Goal: Task Accomplishment & Management: Use online tool/utility

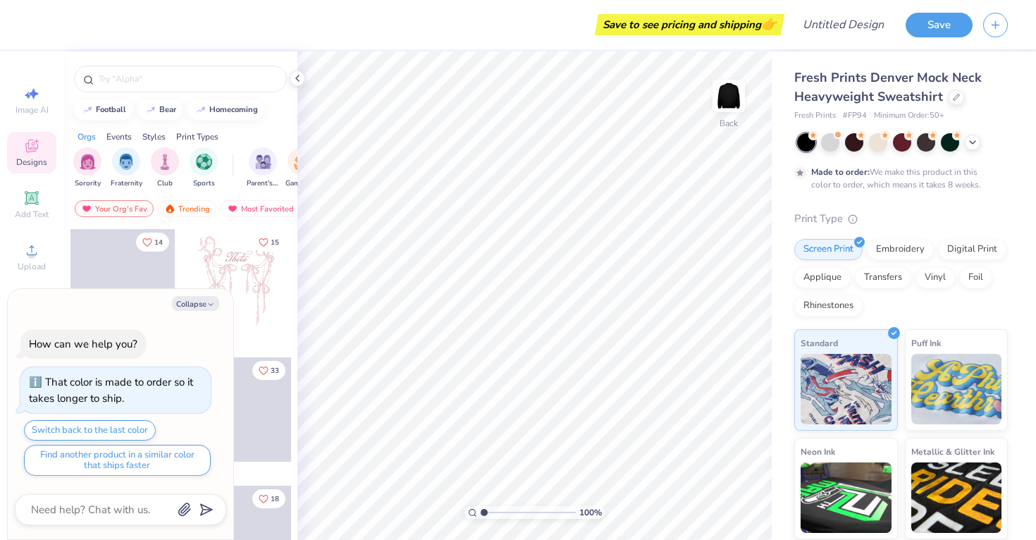
click at [196, 295] on div "Collapse How can we help you? That color is made to order so it takes longer to…" at bounding box center [121, 414] width 226 height 251
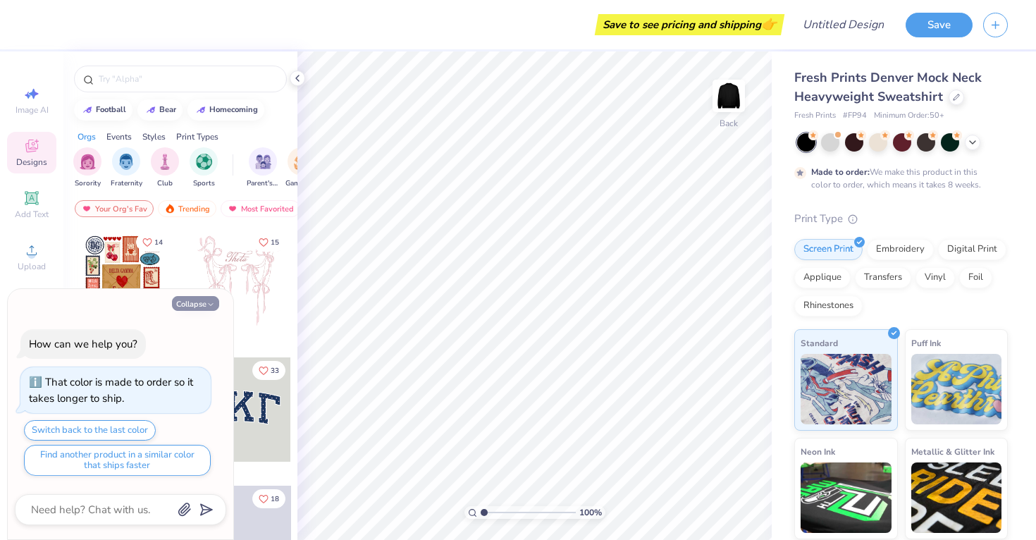
click at [202, 306] on button "Collapse" at bounding box center [195, 303] width 47 height 15
type textarea "x"
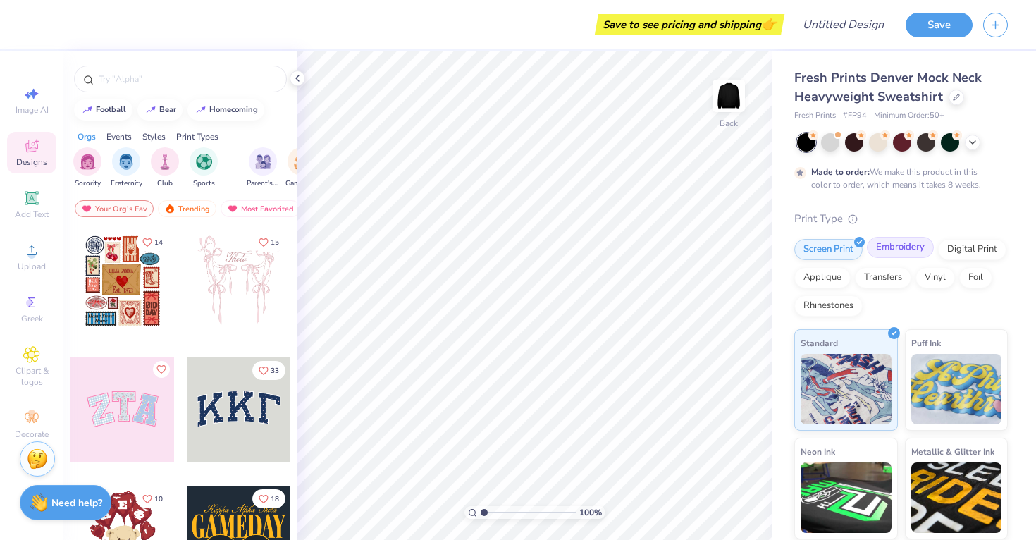
click at [914, 248] on div "Embroidery" at bounding box center [900, 247] width 67 height 21
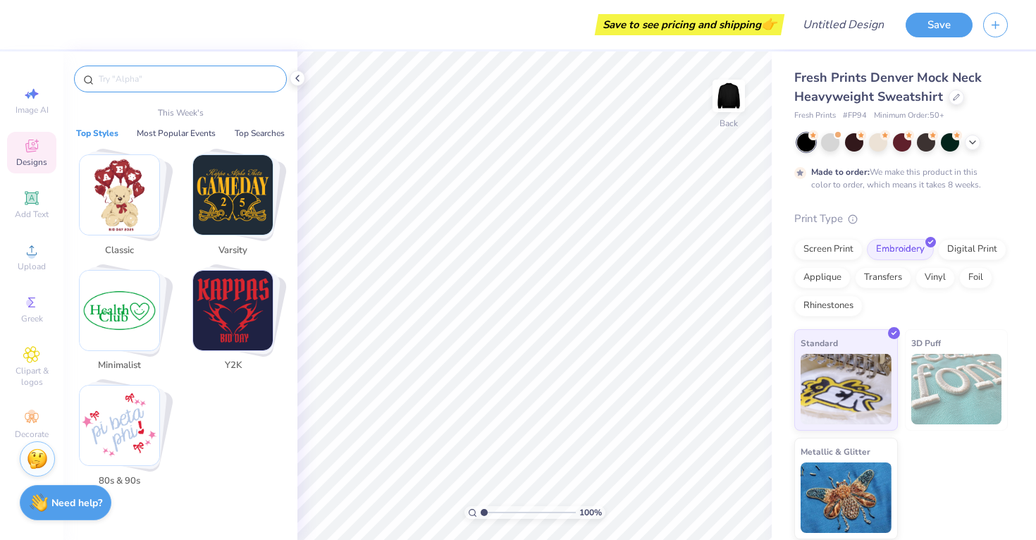
click at [149, 82] on input "text" at bounding box center [187, 79] width 180 height 14
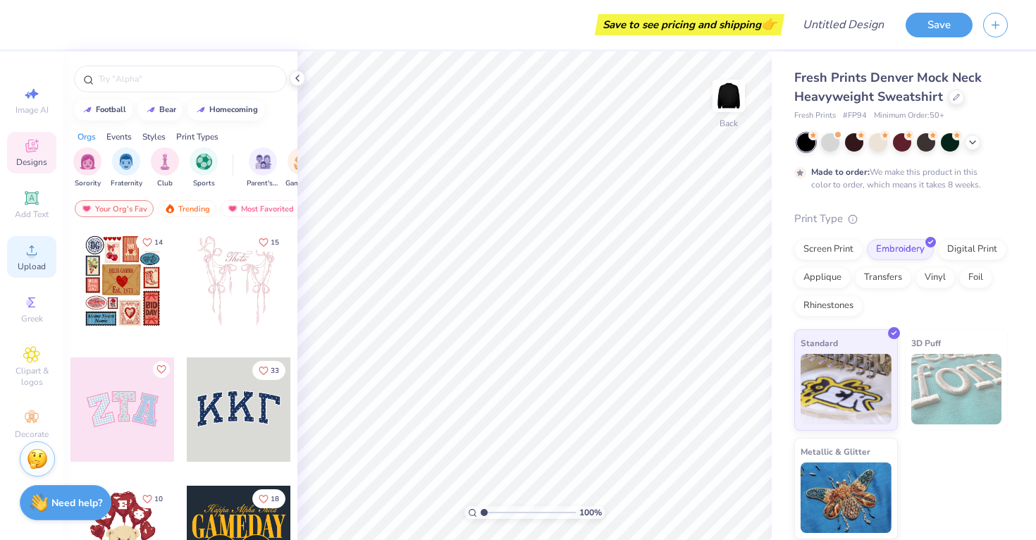
click at [28, 259] on div "Upload" at bounding box center [31, 257] width 49 height 42
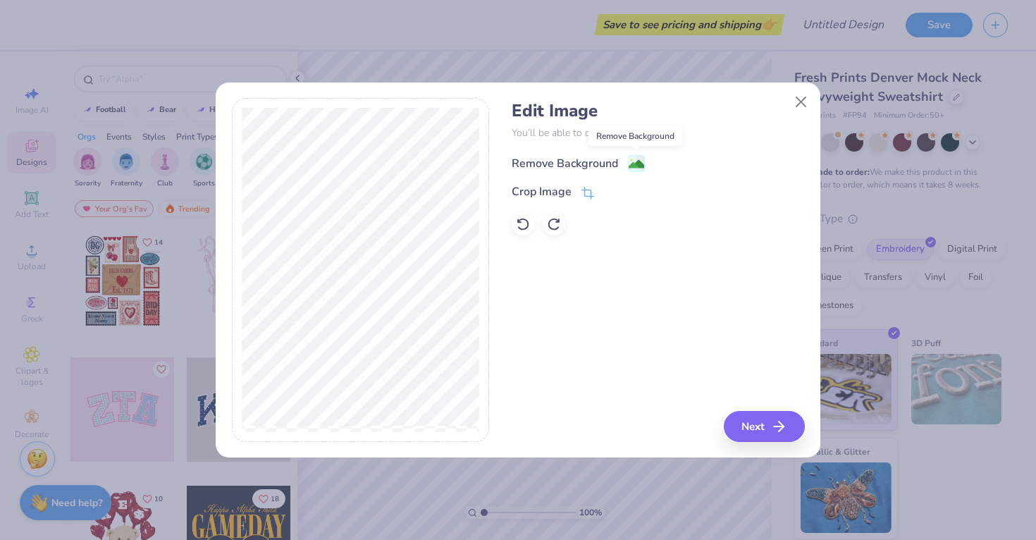
click at [640, 161] on image at bounding box center [637, 164] width 16 height 16
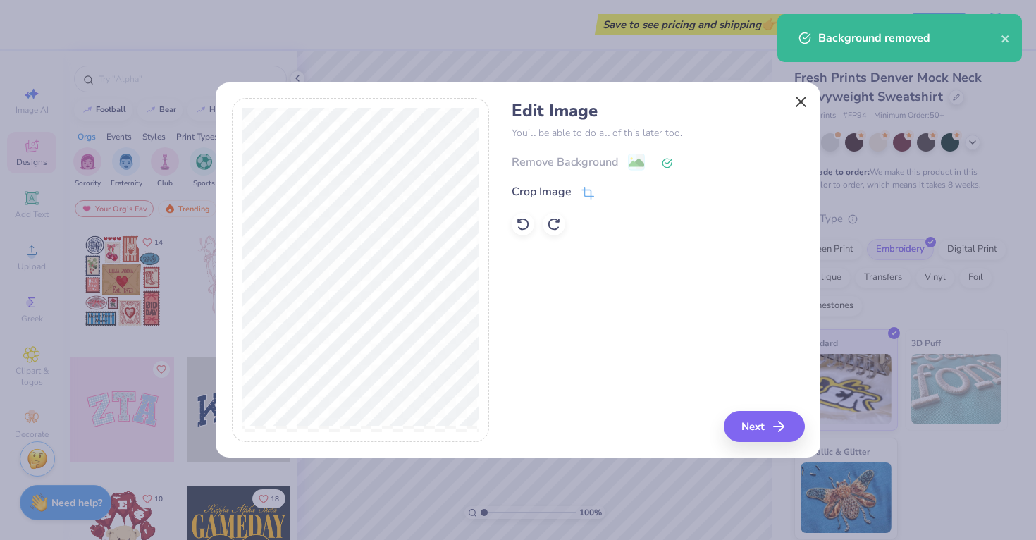
click at [806, 96] on button "Close" at bounding box center [801, 101] width 27 height 27
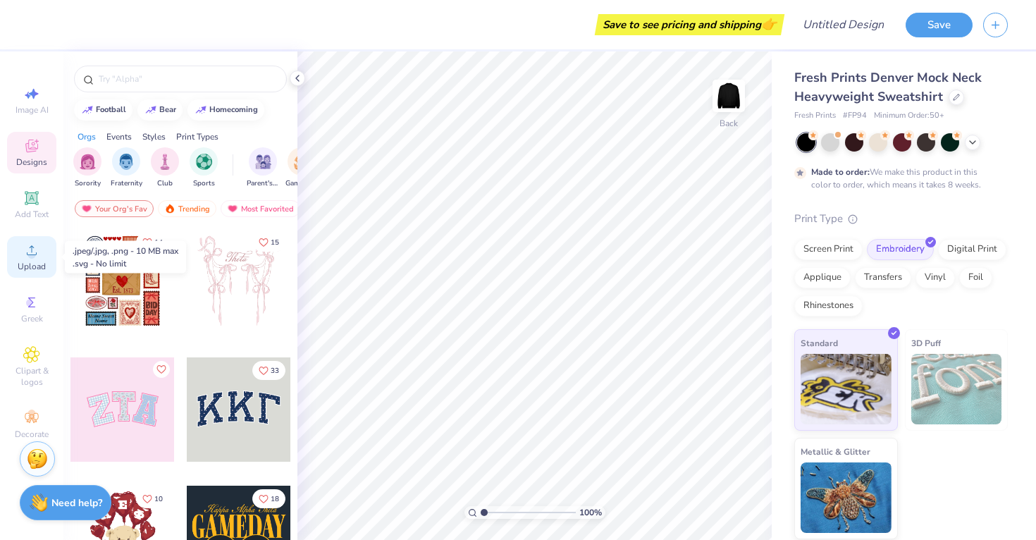
click at [31, 259] on div "Upload" at bounding box center [31, 257] width 49 height 42
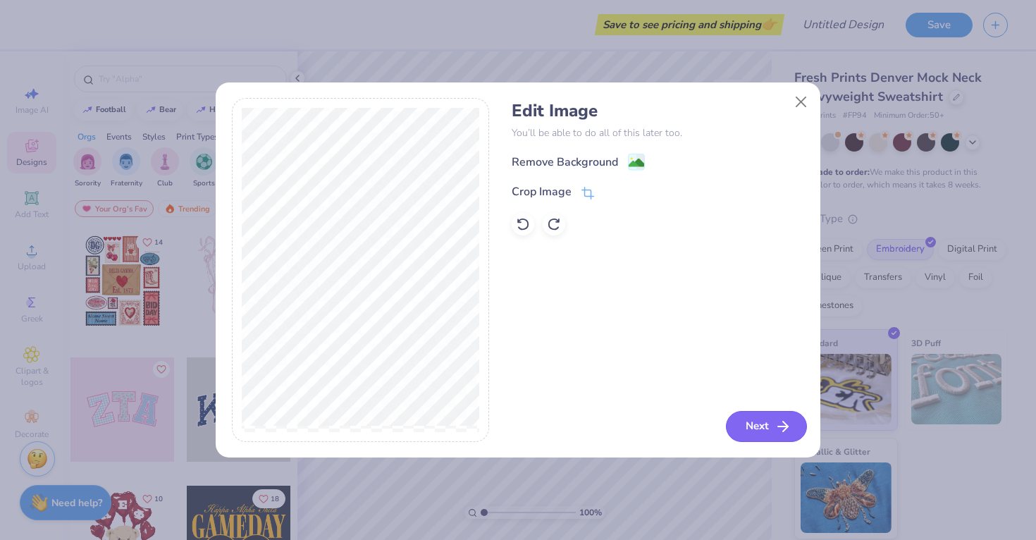
click at [775, 434] on icon "button" at bounding box center [783, 426] width 17 height 17
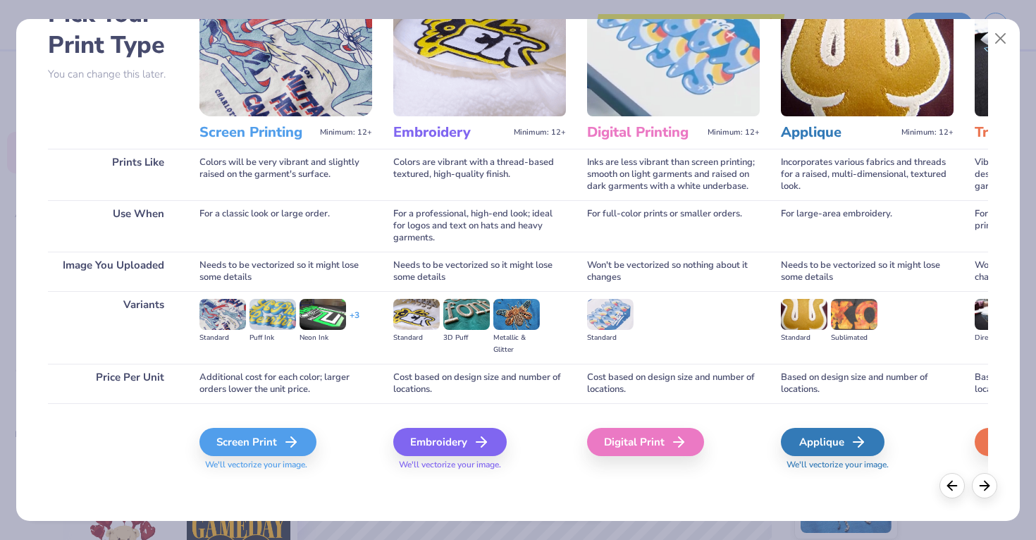
scroll to position [92, 0]
click at [465, 453] on div "Embroidery" at bounding box center [451, 442] width 113 height 28
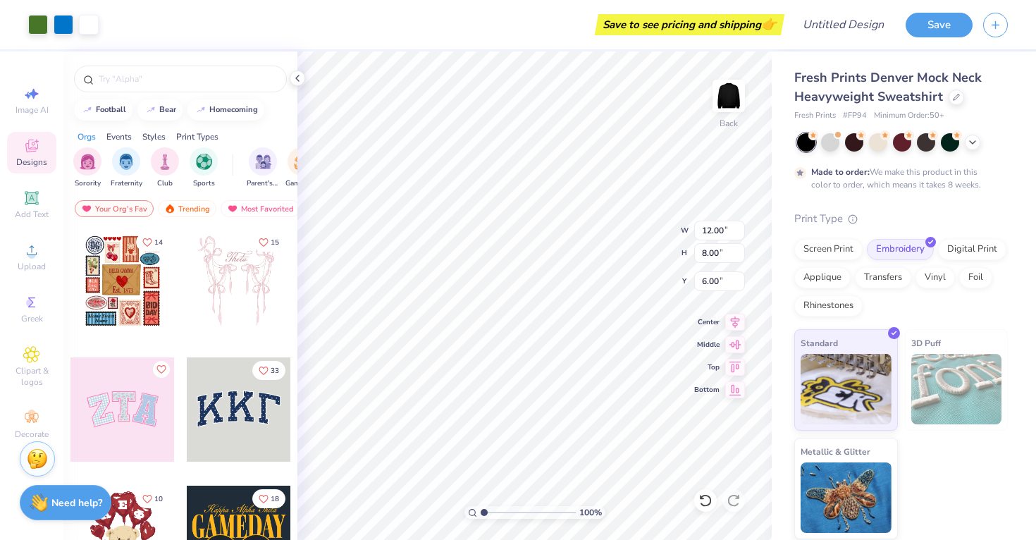
type input "2.33"
type input "1.55"
type input "0.50"
click at [31, 204] on icon at bounding box center [31, 198] width 17 height 17
type input "5.84"
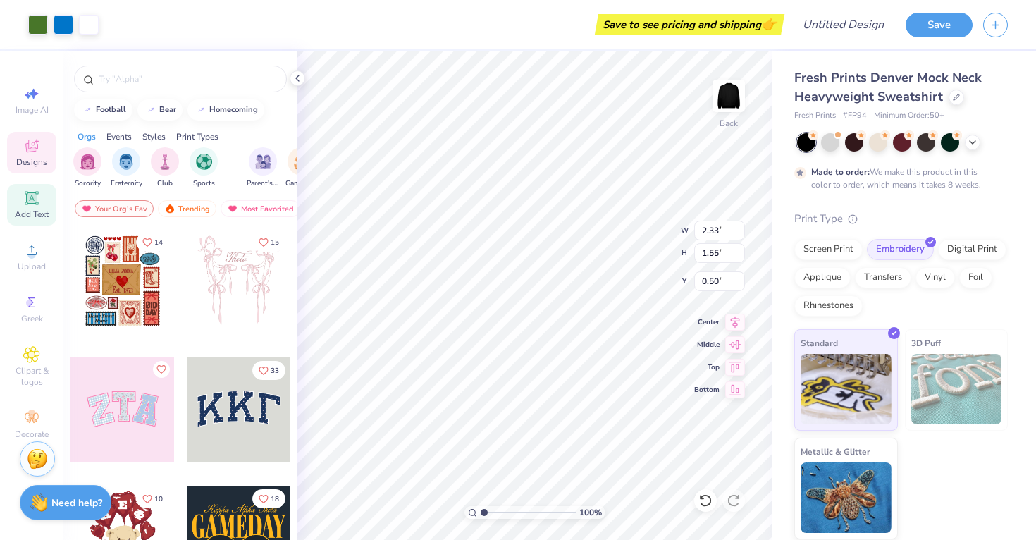
type input "1.69"
type input "9.15"
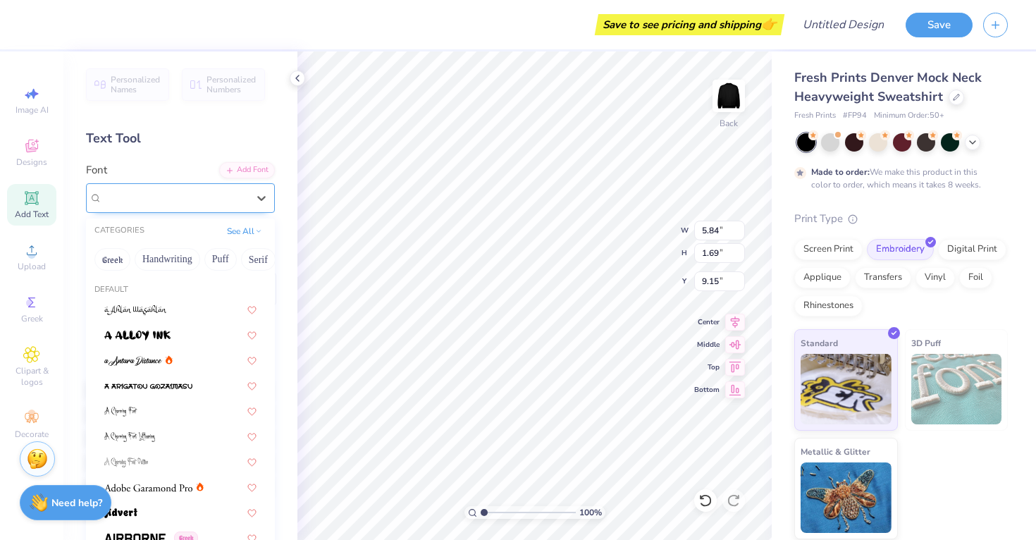
click at [191, 204] on div "Super Dream" at bounding box center [175, 198] width 148 height 22
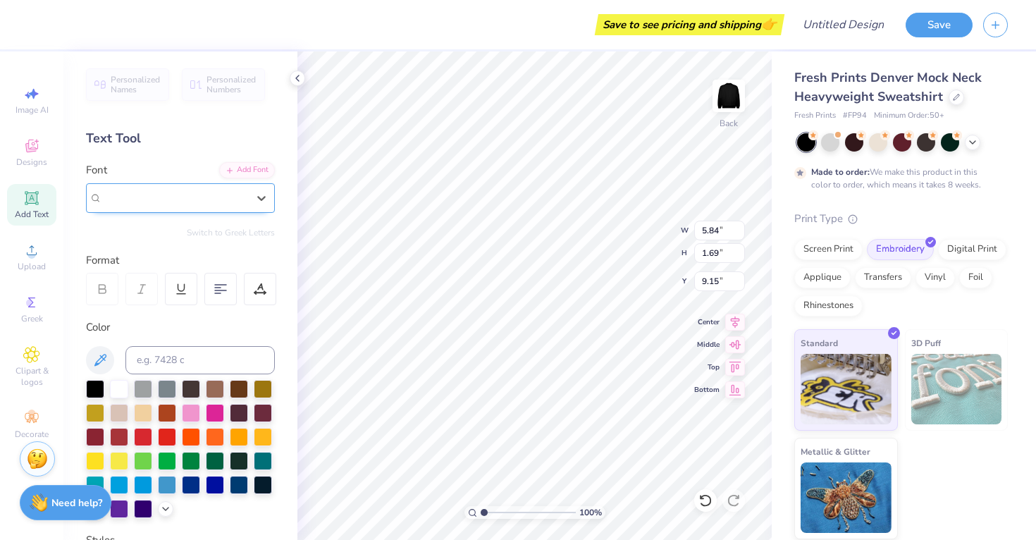
click at [191, 205] on div "Super Dream" at bounding box center [175, 198] width 148 height 22
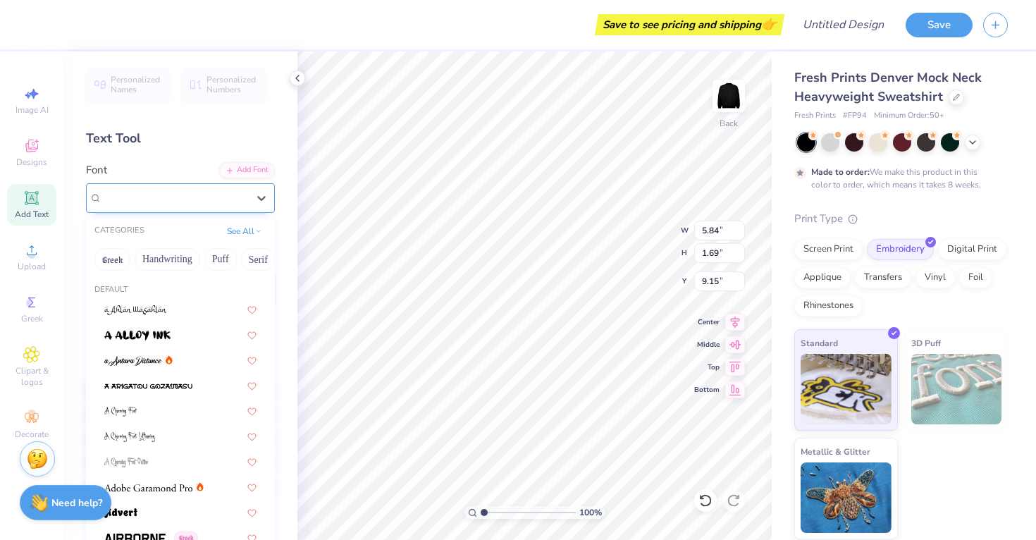
click at [186, 199] on div "Super Dream" at bounding box center [174, 198] width 145 height 16
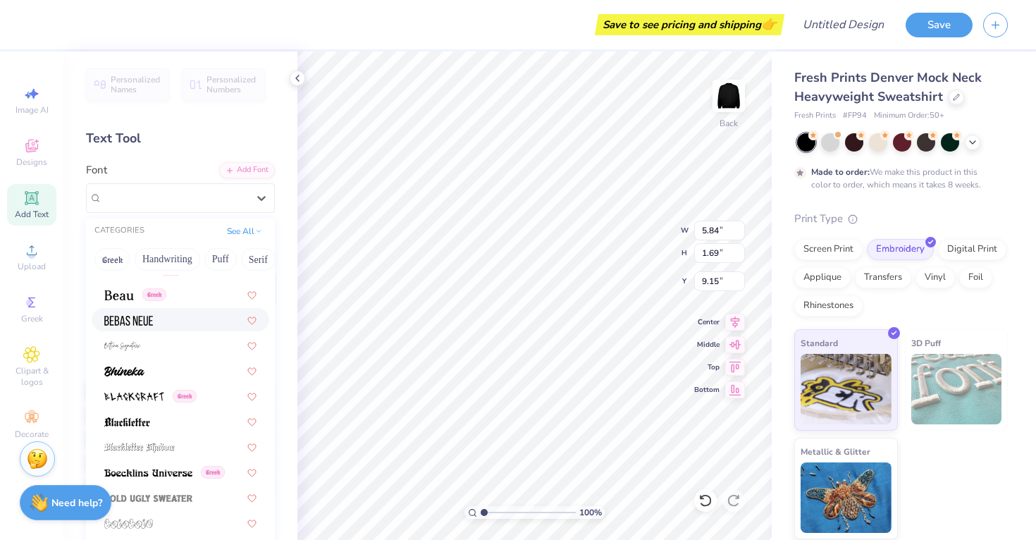
scroll to position [651, 0]
click at [180, 261] on button "Handwriting" at bounding box center [168, 259] width 66 height 23
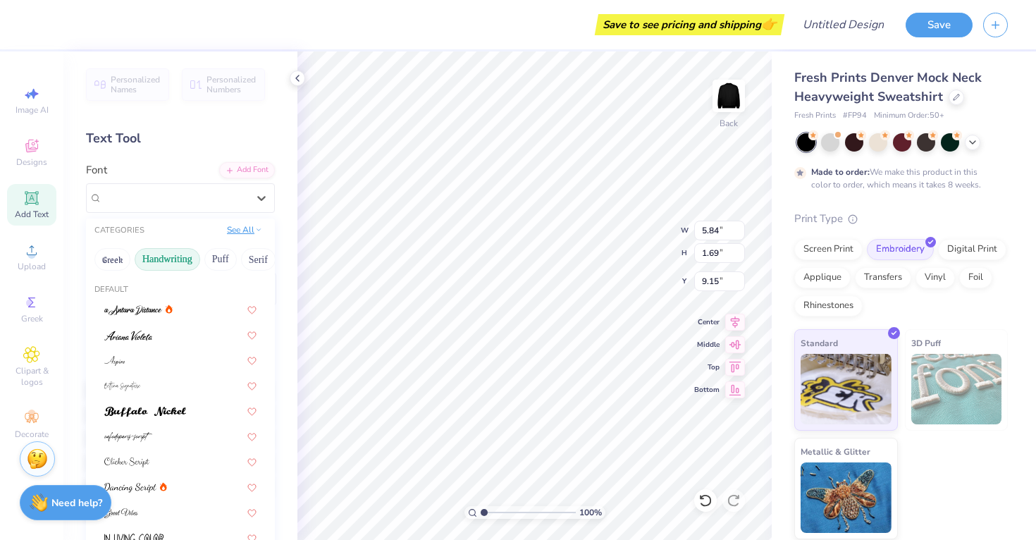
click at [256, 231] on icon at bounding box center [258, 229] width 7 height 7
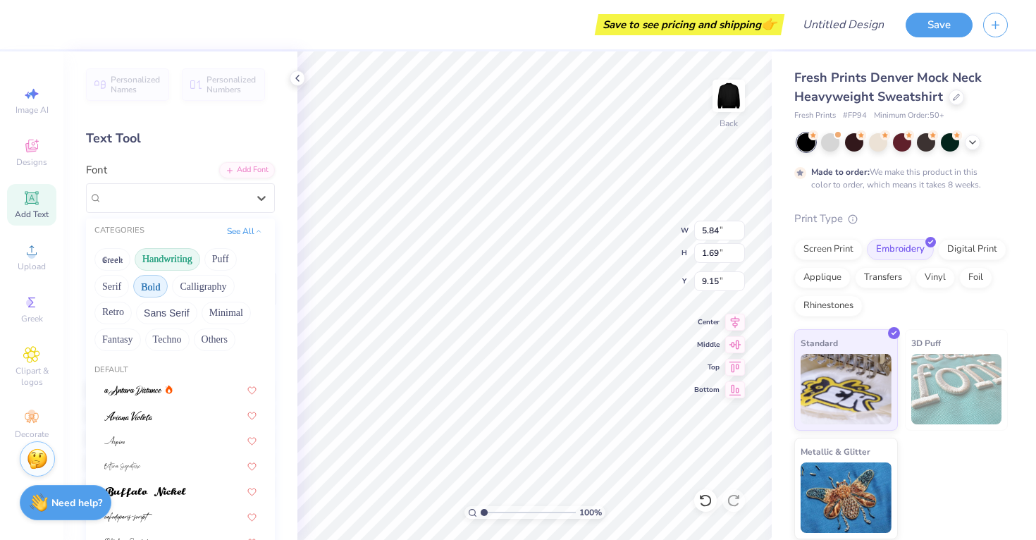
click at [153, 291] on button "Bold" at bounding box center [150, 286] width 35 height 23
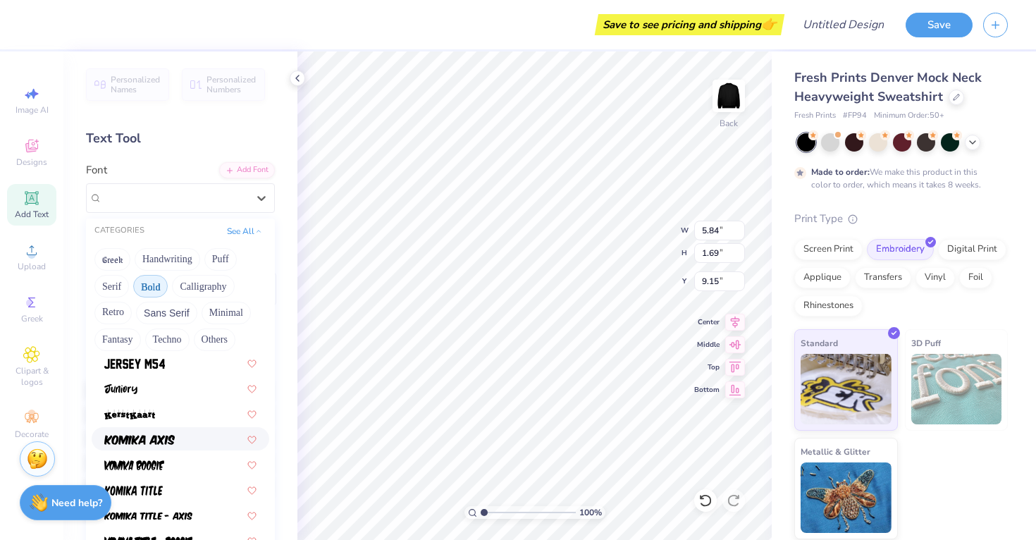
scroll to position [814, 0]
click at [162, 367] on img at bounding box center [134, 363] width 61 height 10
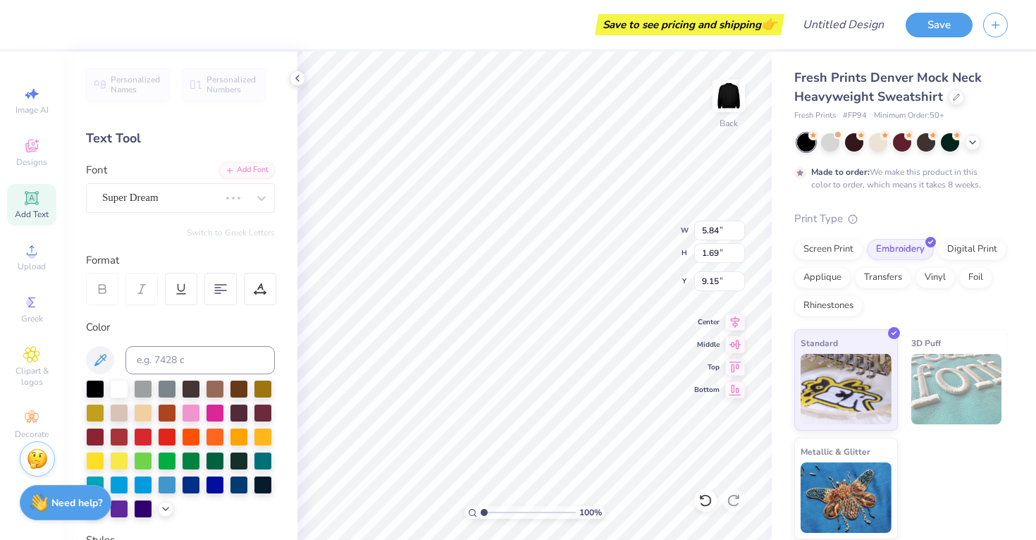
type input "4.62"
type input "1.85"
type input "9.07"
click at [180, 357] on input at bounding box center [199, 360] width 149 height 28
type input "V"
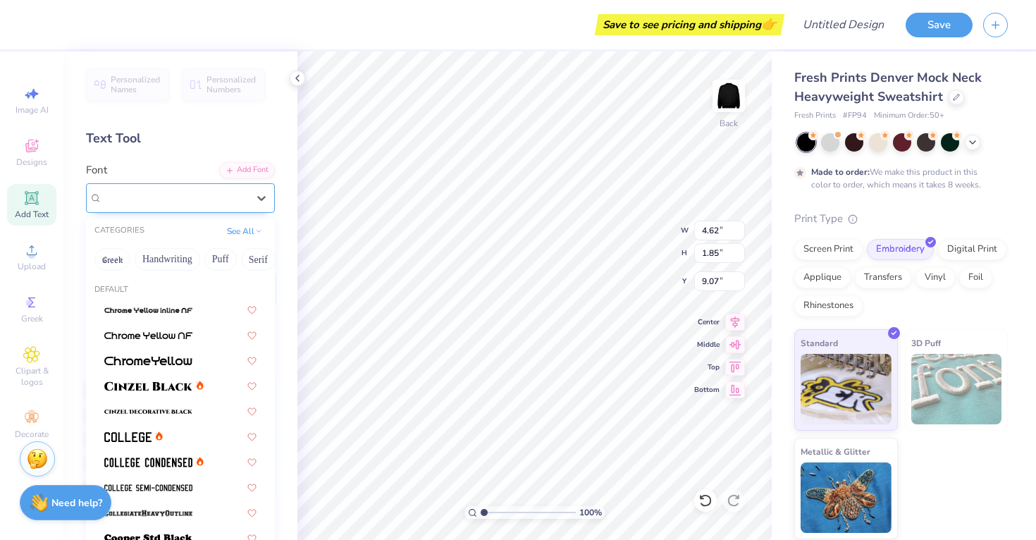
click at [164, 195] on div "Jersey M54" at bounding box center [175, 198] width 148 height 22
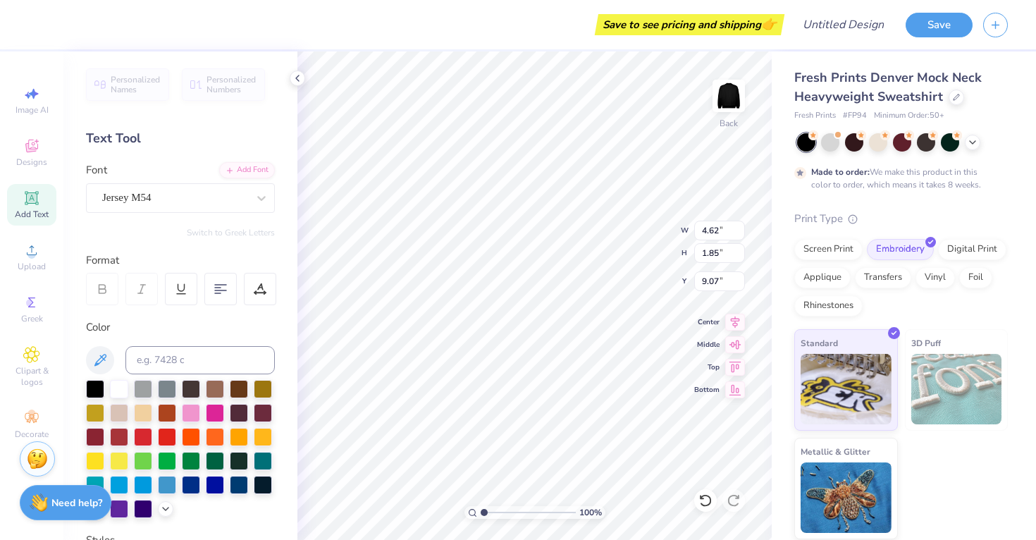
click at [137, 138] on div "Text Tool" at bounding box center [180, 138] width 189 height 19
type textarea "[US_STATE] Lacrosse"
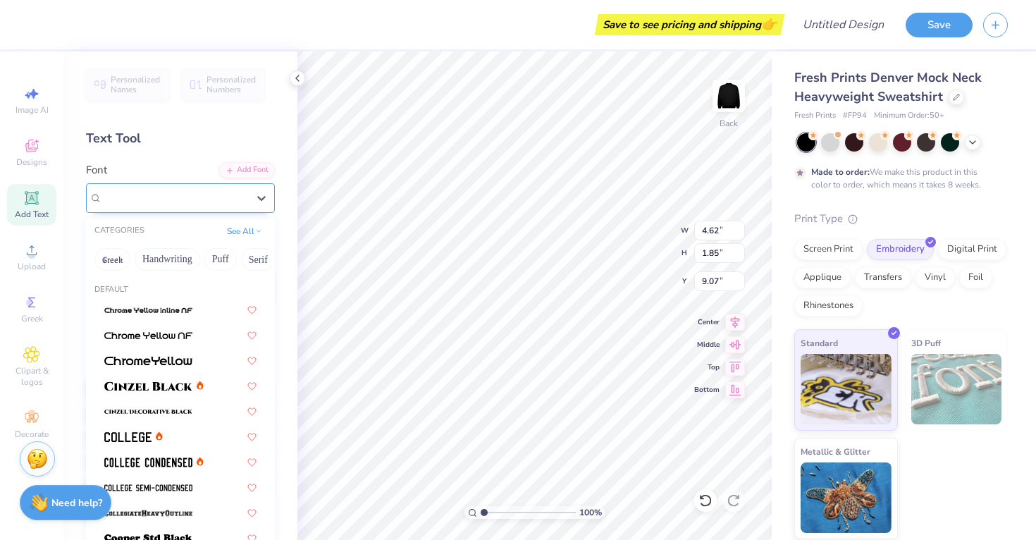
click at [204, 192] on div "Jersey M54" at bounding box center [175, 198] width 148 height 22
click at [167, 266] on button "Handwriting" at bounding box center [168, 259] width 66 height 23
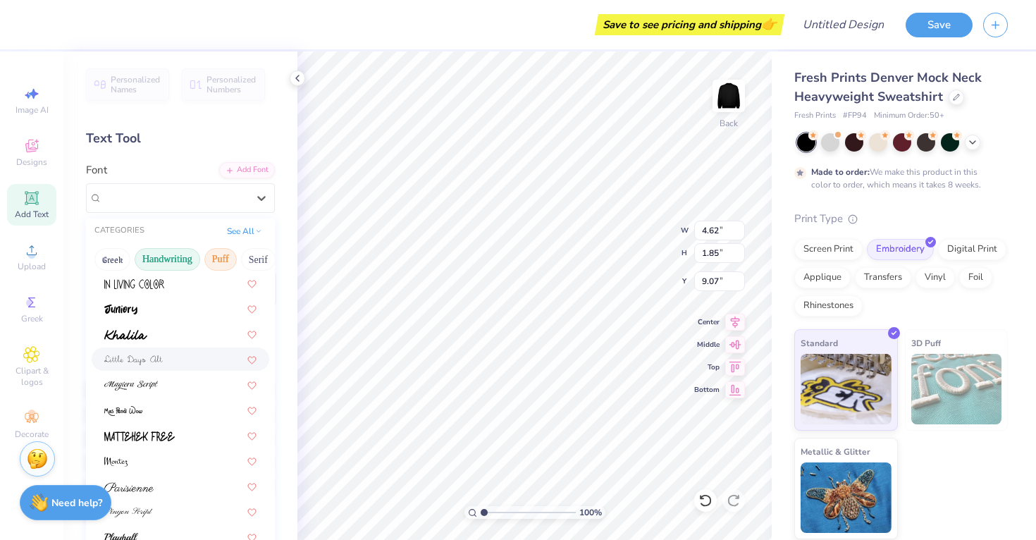
scroll to position [0, 0]
click at [222, 263] on button "Puff" at bounding box center [220, 259] width 32 height 23
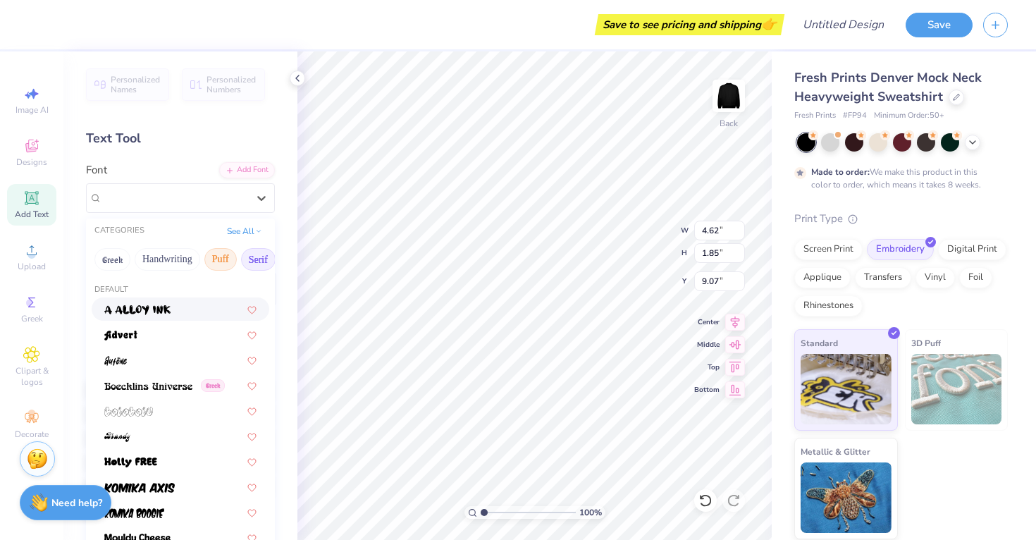
click at [257, 250] on button "Serif" at bounding box center [258, 259] width 35 height 23
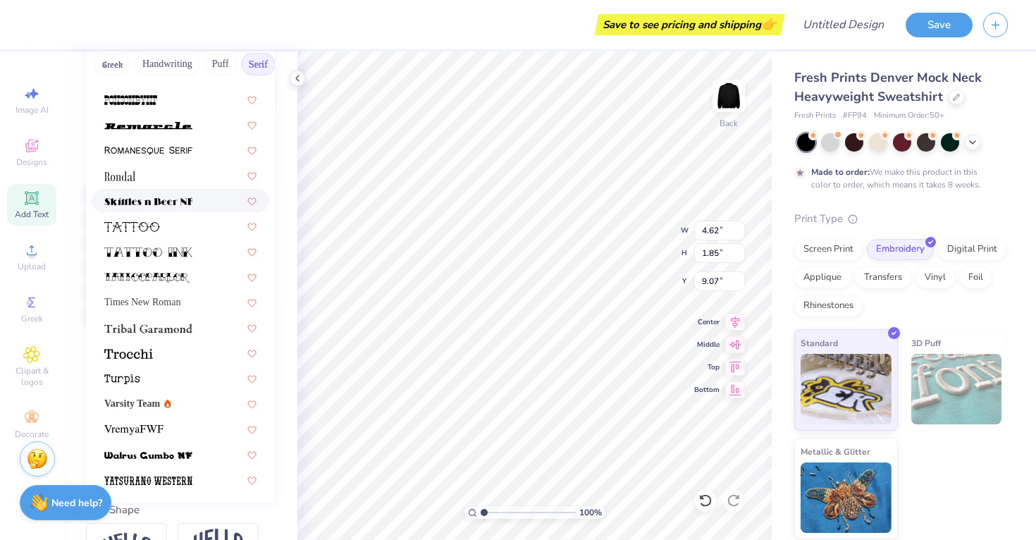
scroll to position [211, 0]
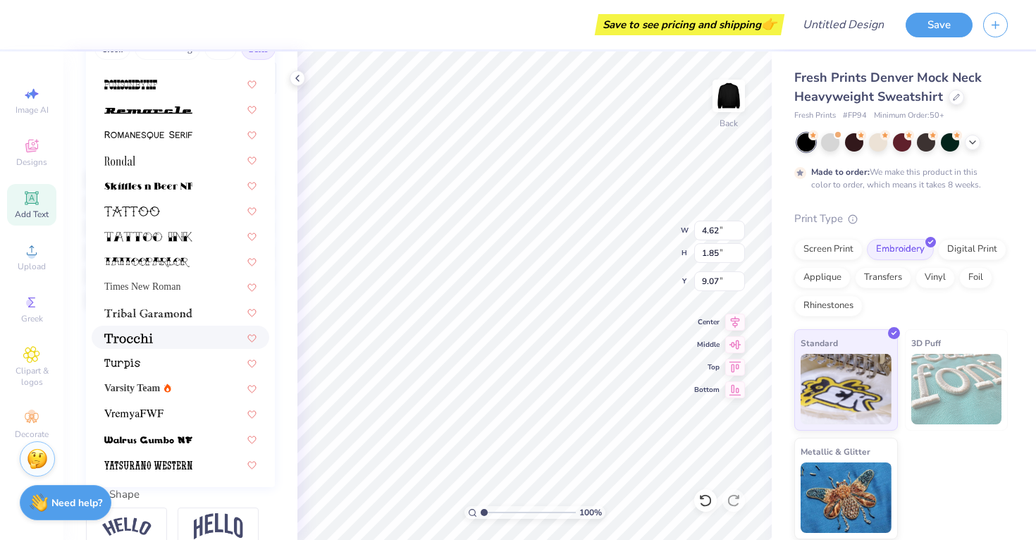
click at [169, 343] on div at bounding box center [180, 337] width 152 height 15
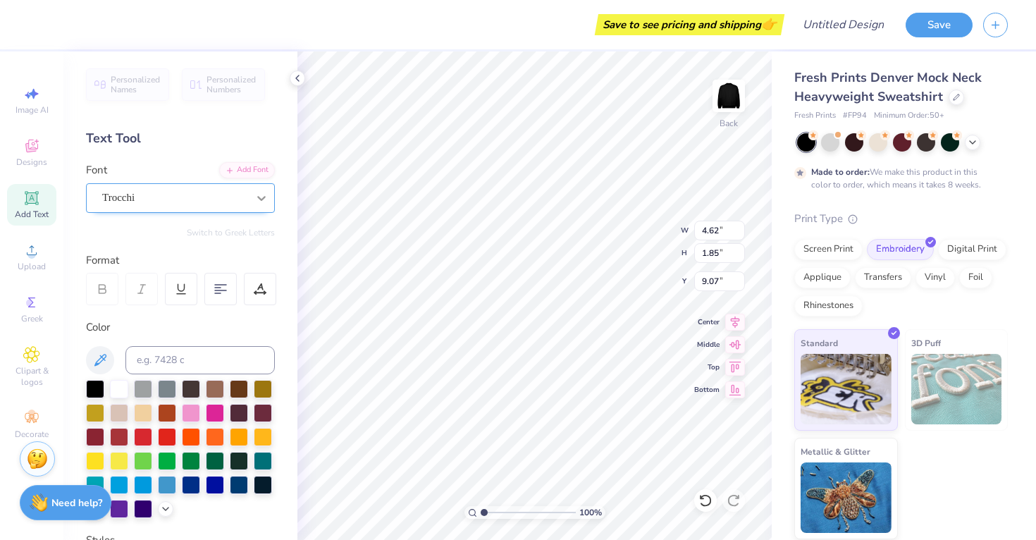
scroll to position [0, 0]
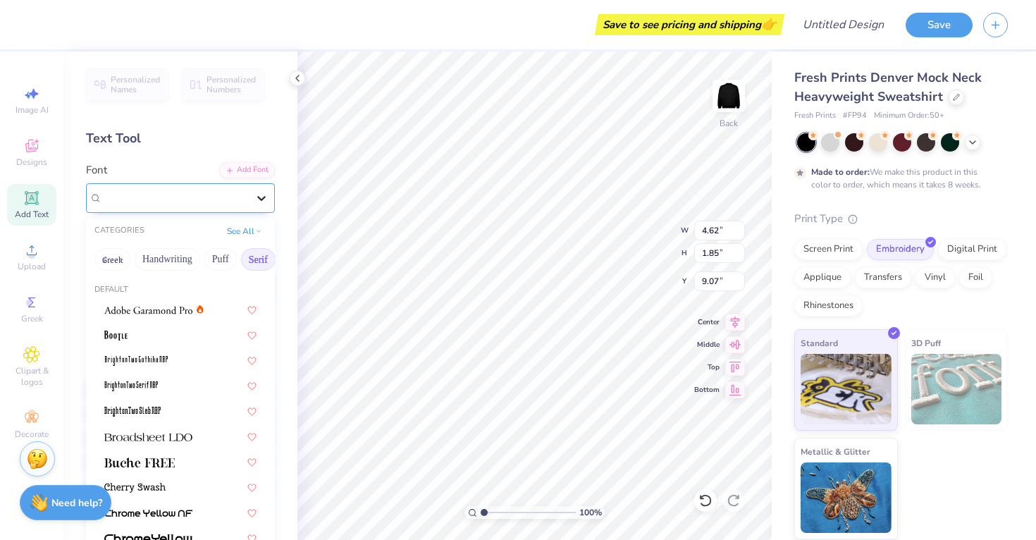
click at [261, 193] on icon at bounding box center [261, 198] width 14 height 14
click at [246, 231] on button "See All" at bounding box center [245, 230] width 44 height 14
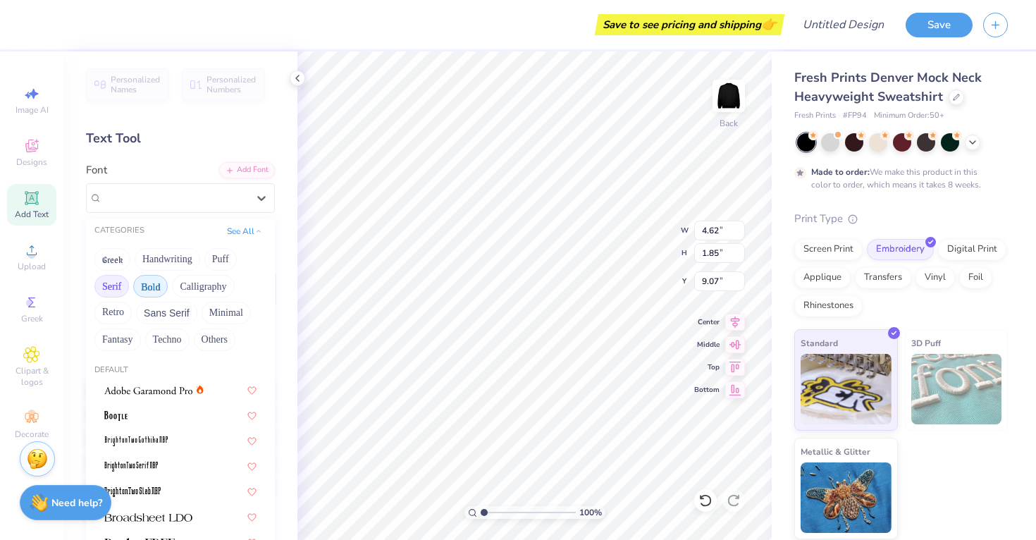
click at [149, 288] on button "Bold" at bounding box center [150, 286] width 35 height 23
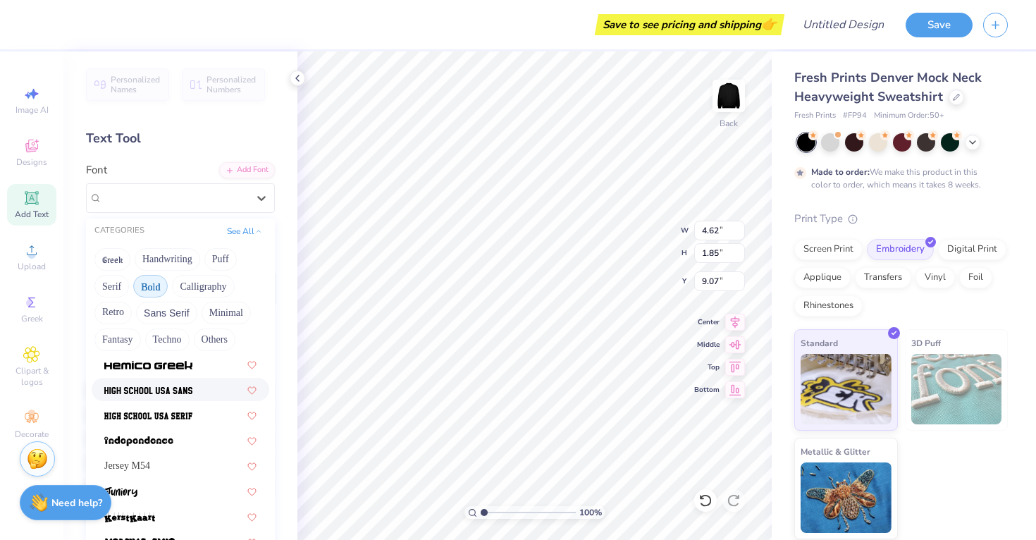
scroll to position [711, 0]
click at [190, 396] on span at bounding box center [148, 388] width 88 height 15
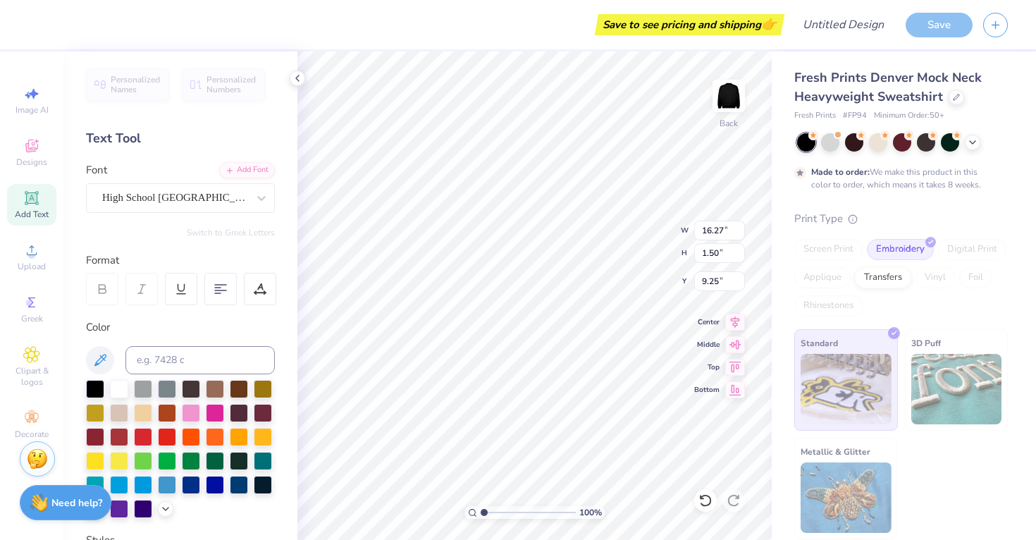
type input "4.50"
type input "0.41"
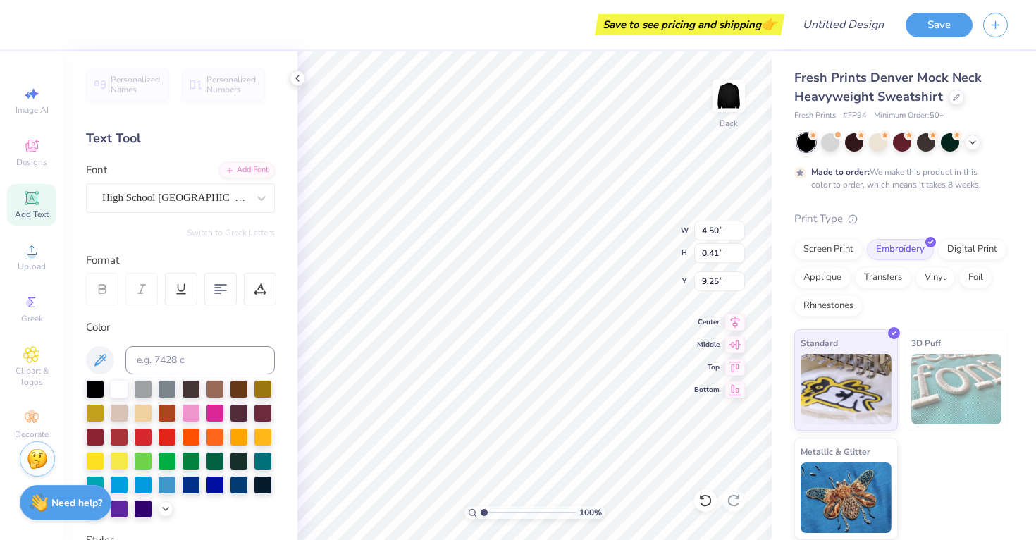
type input "2.59"
type input "3.41"
type input "2.33"
type input "1.55"
type input "0.50"
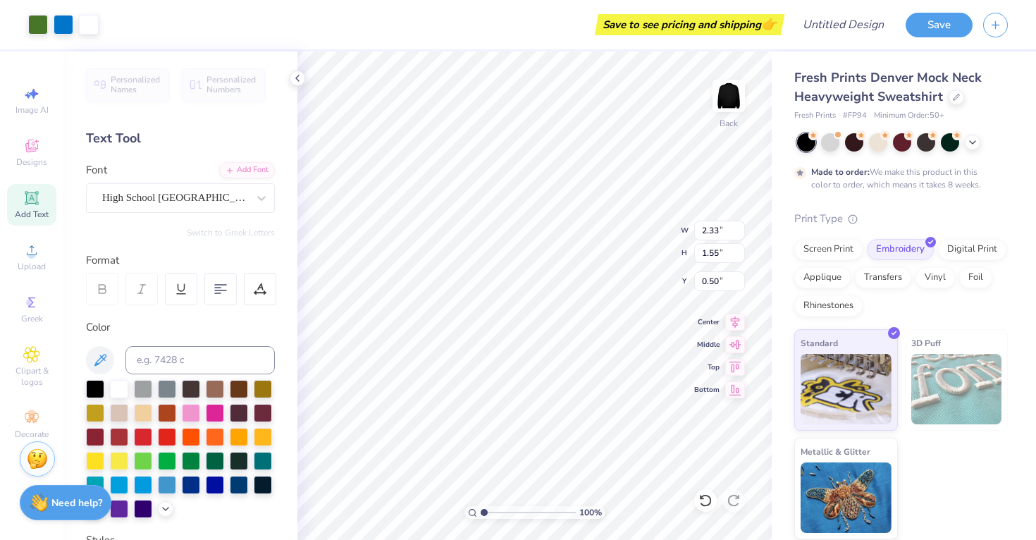
type input "2.63"
type input "1.75"
type input "1.25"
type input "3.31"
type input "0.30"
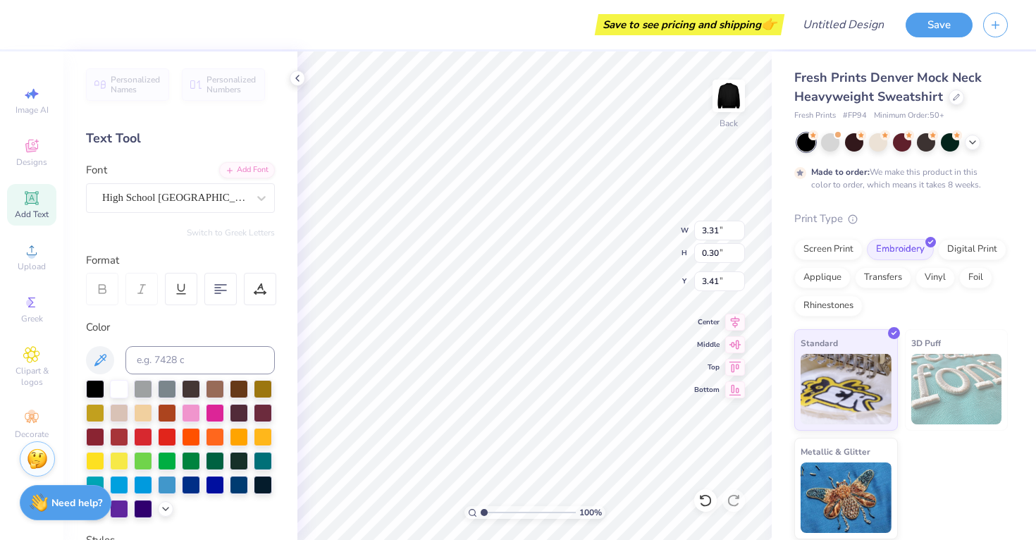
type input "3.37"
click at [222, 180] on div "[GEOGRAPHIC_DATA] [GEOGRAPHIC_DATA] Sans" at bounding box center [180, 187] width 189 height 51
click at [215, 192] on div "High School [GEOGRAPHIC_DATA] Sans" at bounding box center [175, 198] width 148 height 22
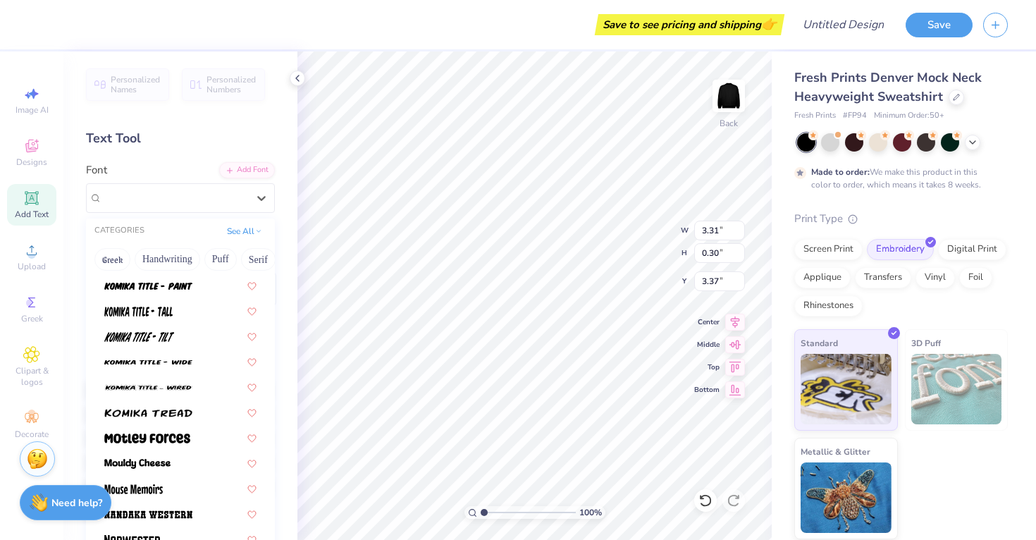
scroll to position [1183, 0]
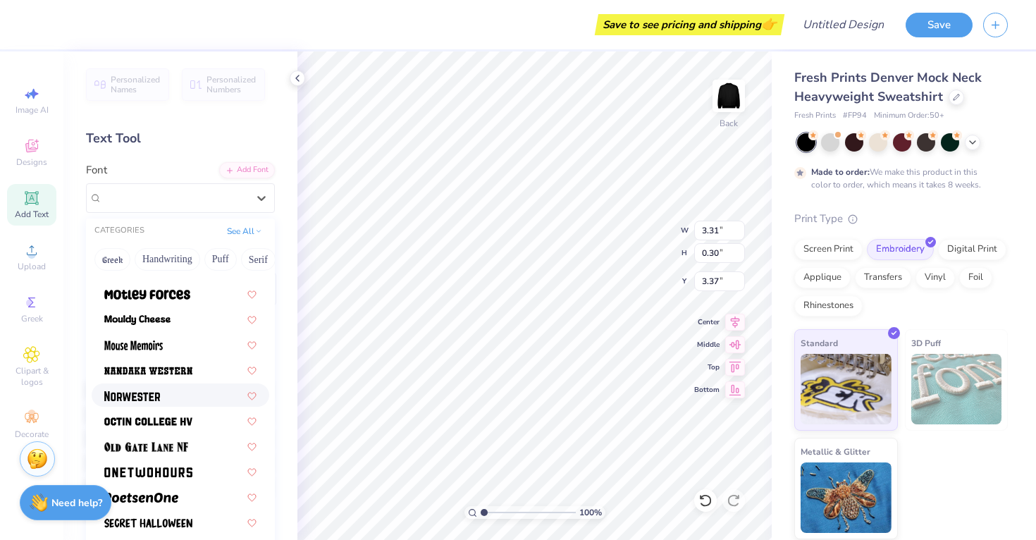
click at [196, 393] on div at bounding box center [180, 395] width 152 height 15
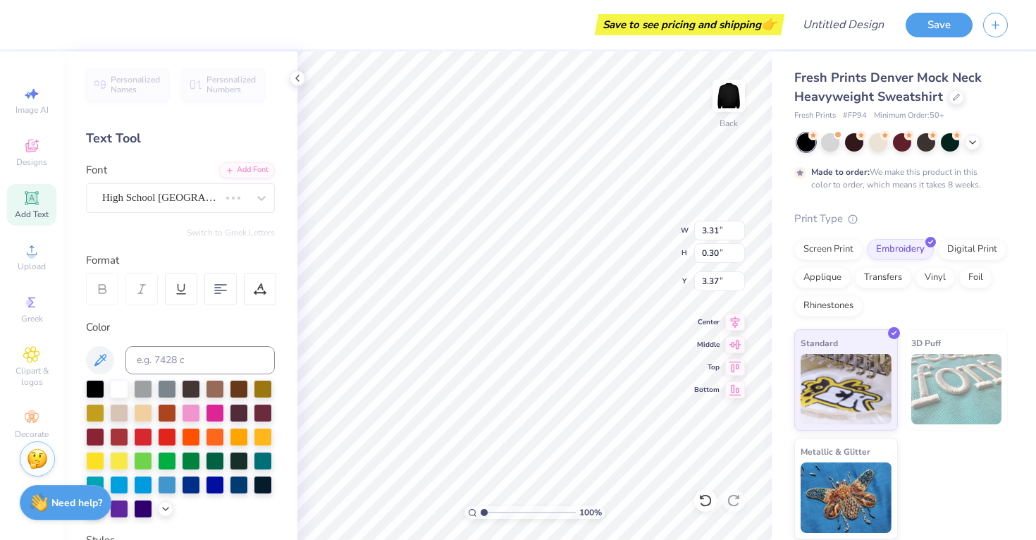
type input "3.02"
type input "0.31"
type input "3.36"
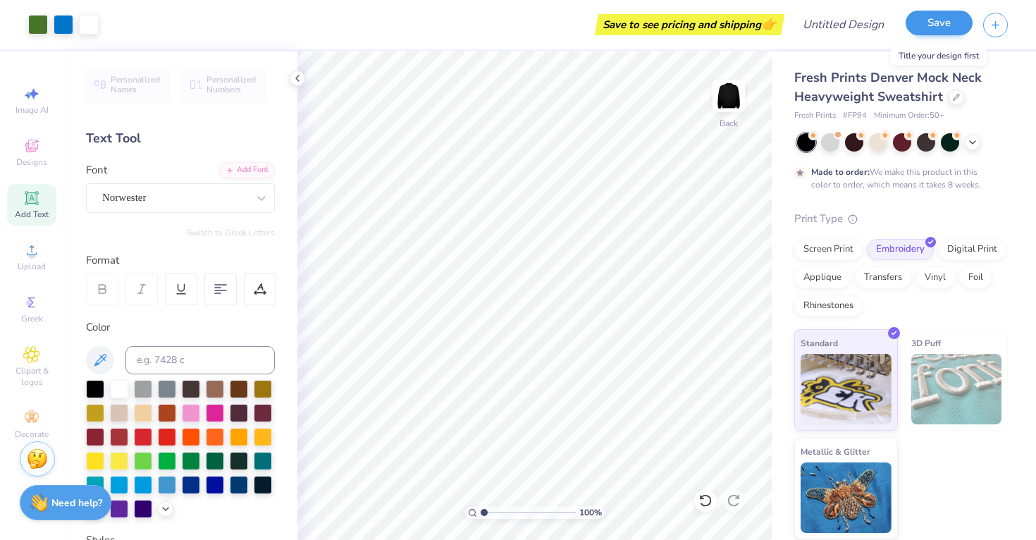
click at [924, 20] on button "Save" at bounding box center [939, 23] width 67 height 25
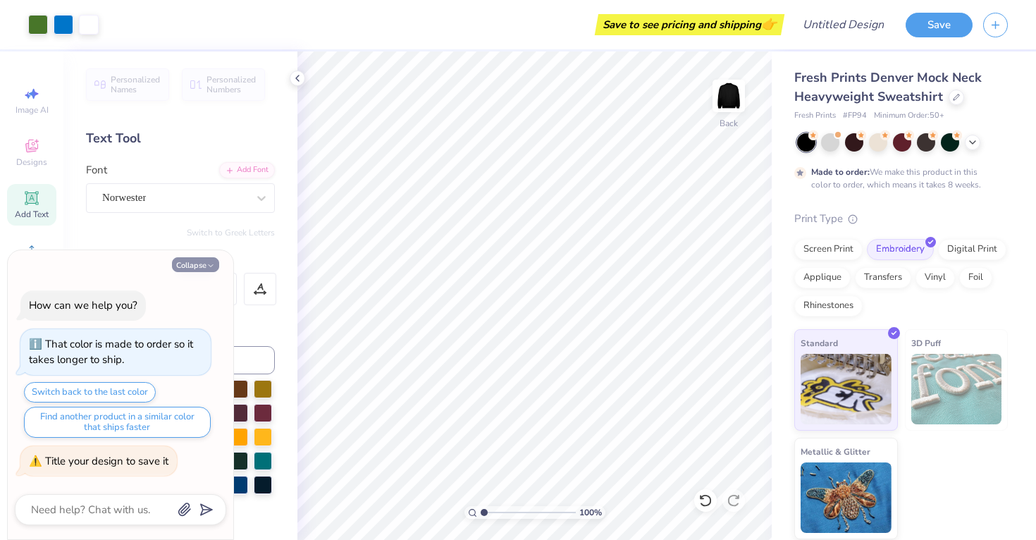
click at [204, 264] on button "Collapse" at bounding box center [195, 264] width 47 height 15
type textarea "x"
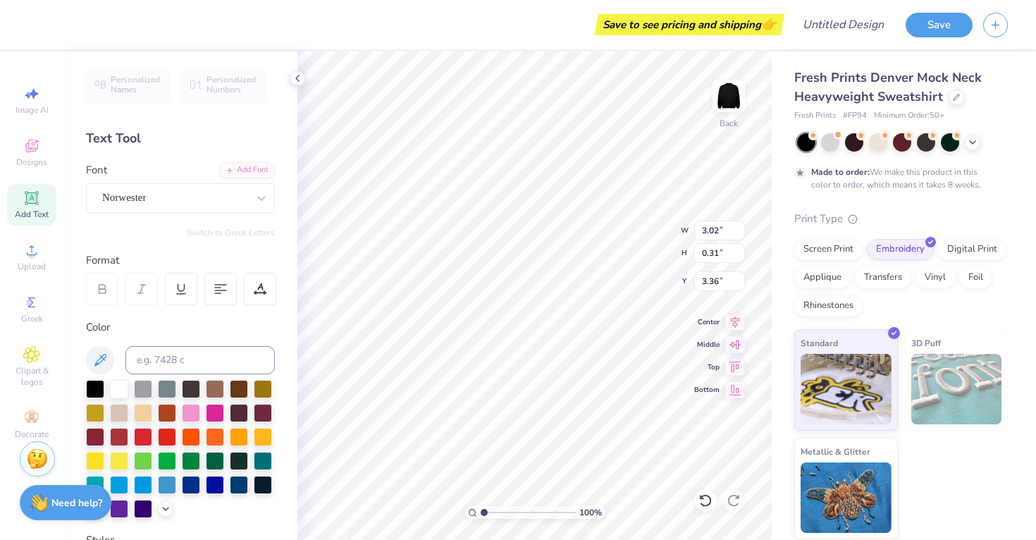
scroll to position [0, 3]
type textarea "[US_STATE] Lacrosse"
type input "2.19"
type input "1.12"
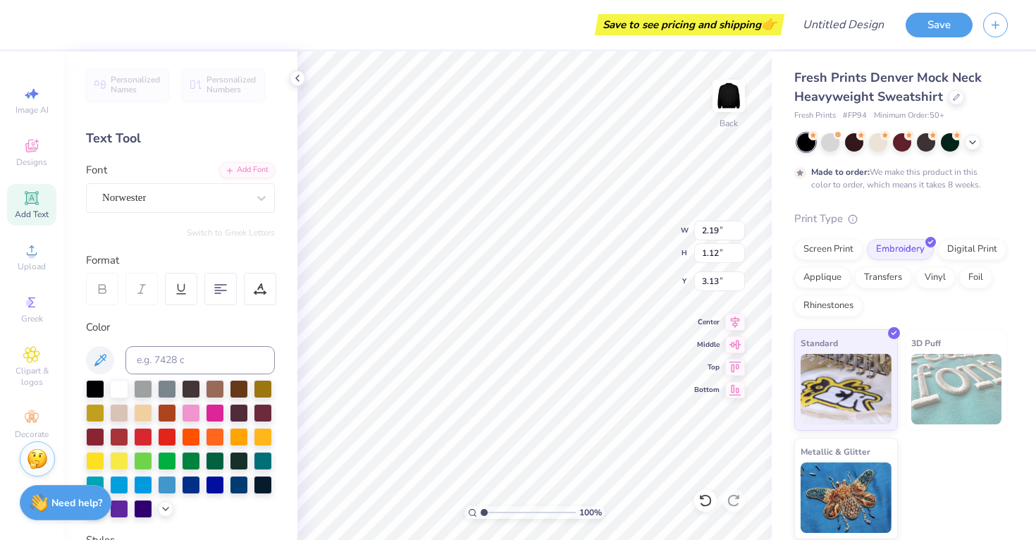
type input "3.00"
click at [221, 290] on 380 at bounding box center [220, 290] width 11 height 0
type input "2.18"
type input "3.28"
type input "2.05"
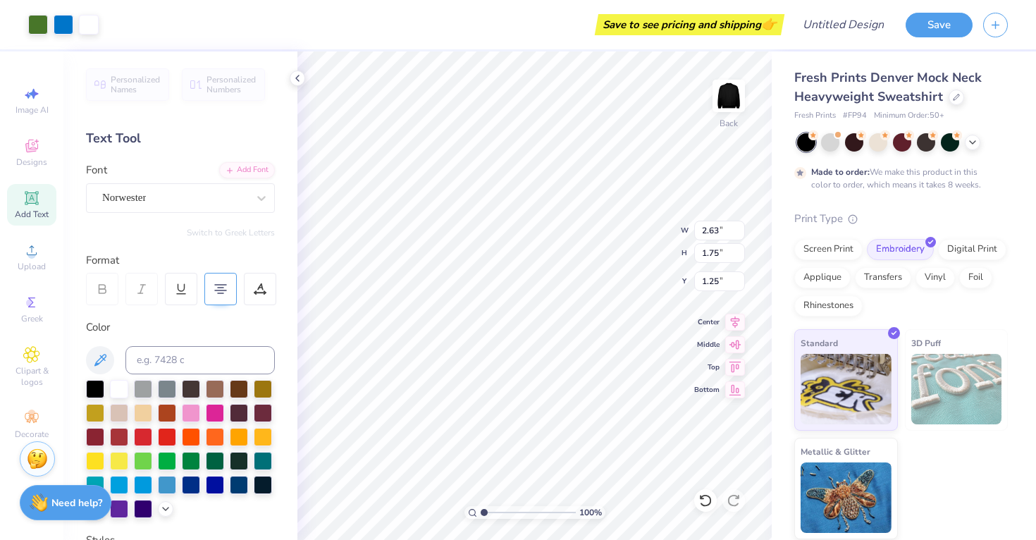
type input "1.37"
type input "0.50"
type input "2.36"
type input "1.57"
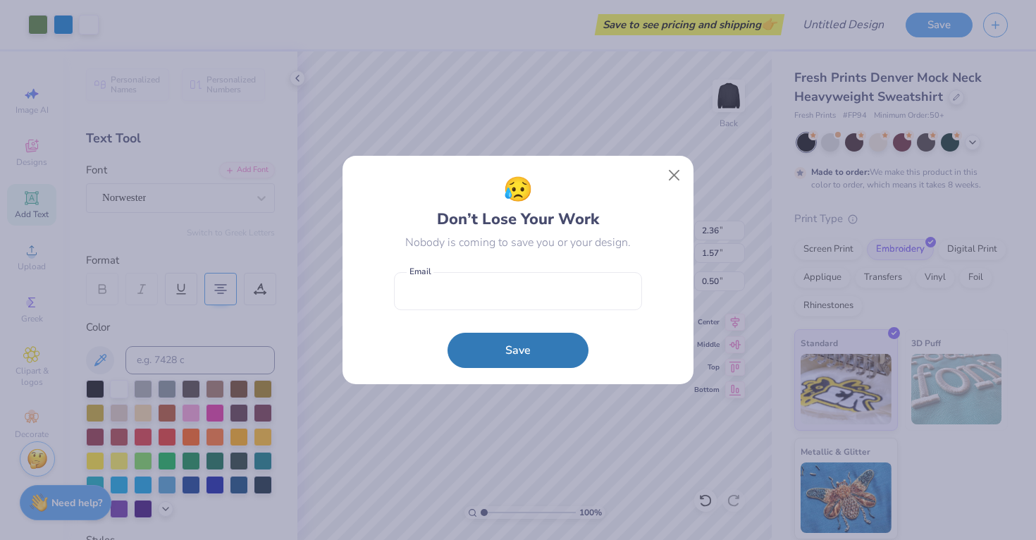
click at [738, 179] on div "😥 Don’t Lose Your Work Nobody is coming to save you or your design. Email Save" at bounding box center [518, 270] width 1036 height 540
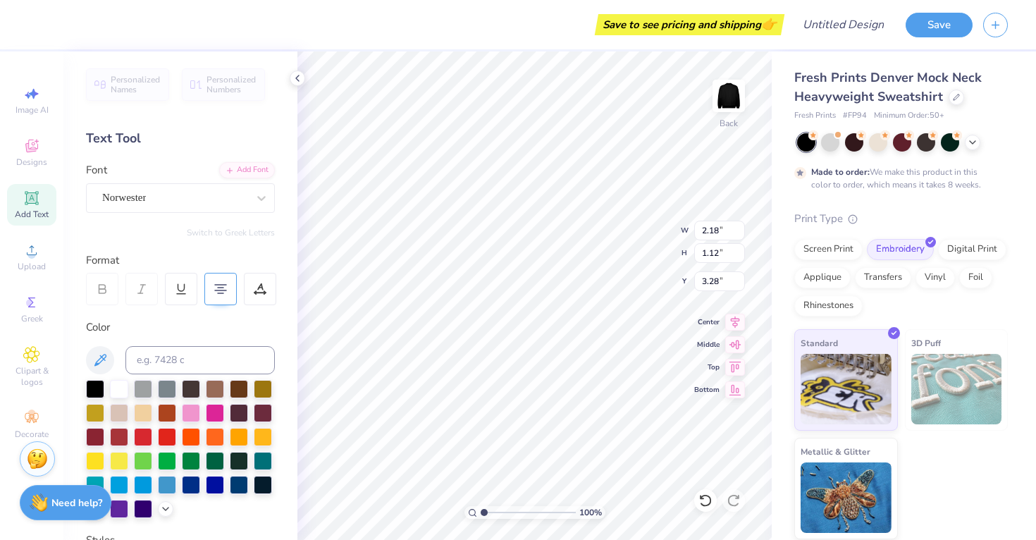
type input "2.44"
type textarea "[US_STATE] Lacrosse"
type input "2.81"
type input "0.29"
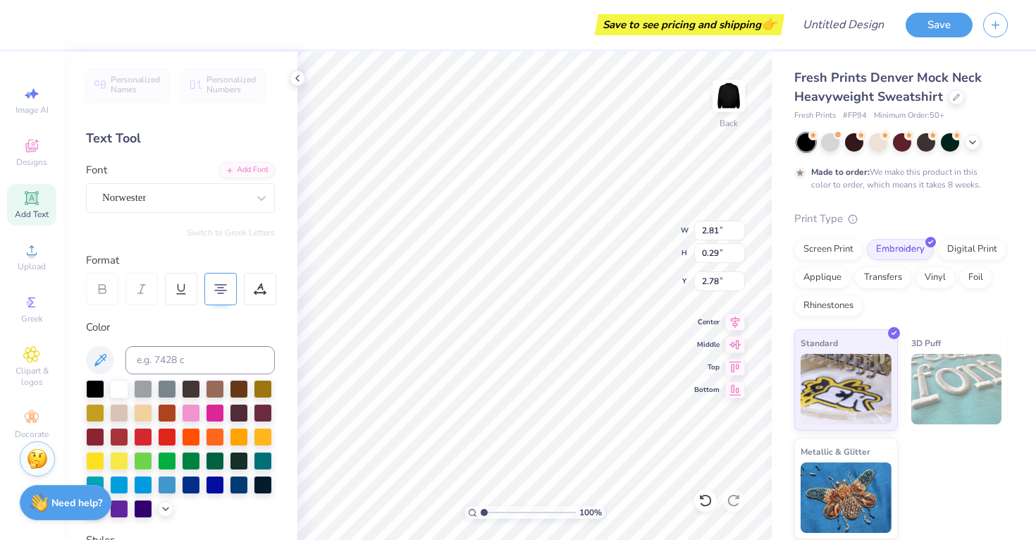
type input "2.71"
type input "2.48"
type input "2.15"
type input "0.22"
type input "2.52"
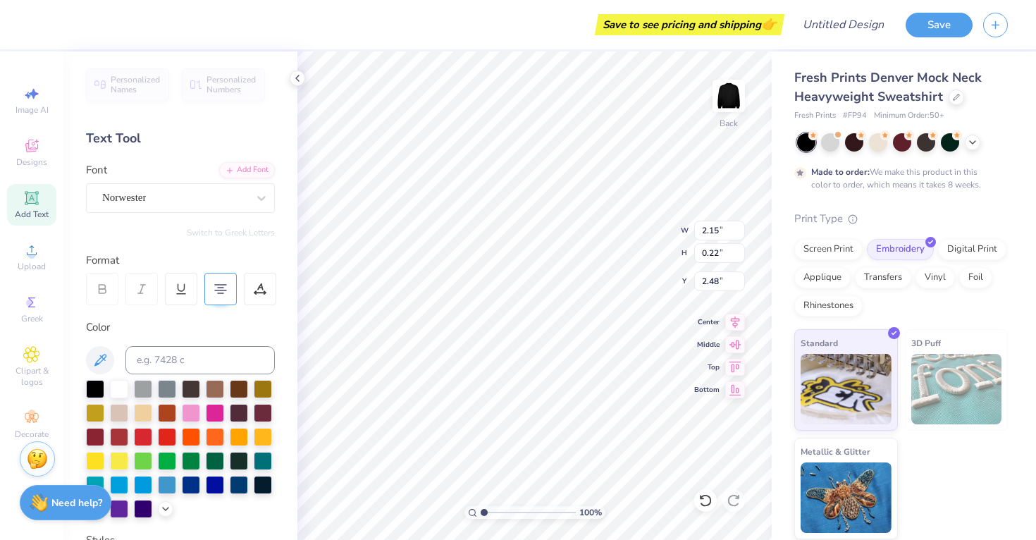
type input "0.26"
click at [299, 82] on icon at bounding box center [297, 78] width 11 height 11
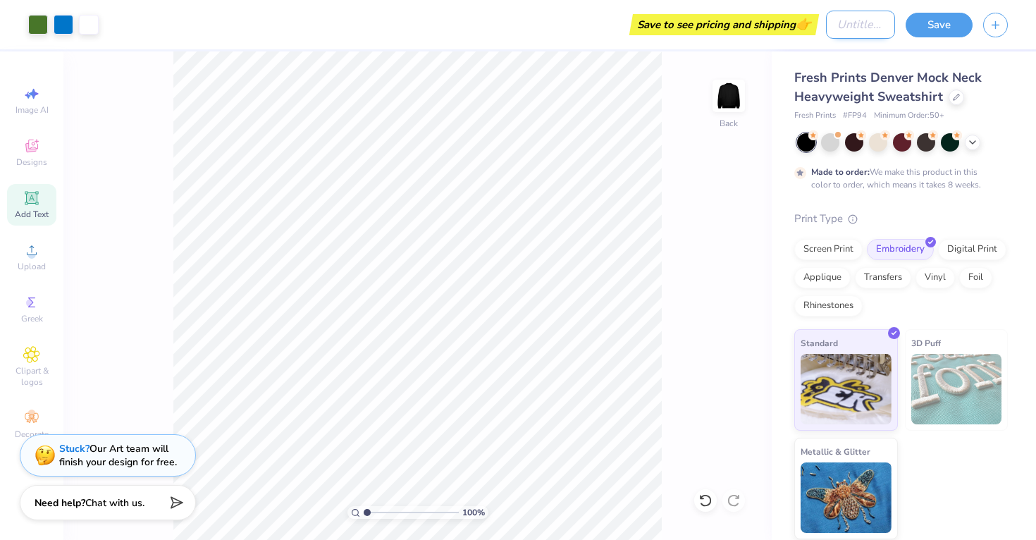
click at [829, 23] on input "Design Title" at bounding box center [860, 25] width 69 height 28
type input "UVMWLAX"
click at [956, 24] on button "Save" at bounding box center [939, 23] width 67 height 25
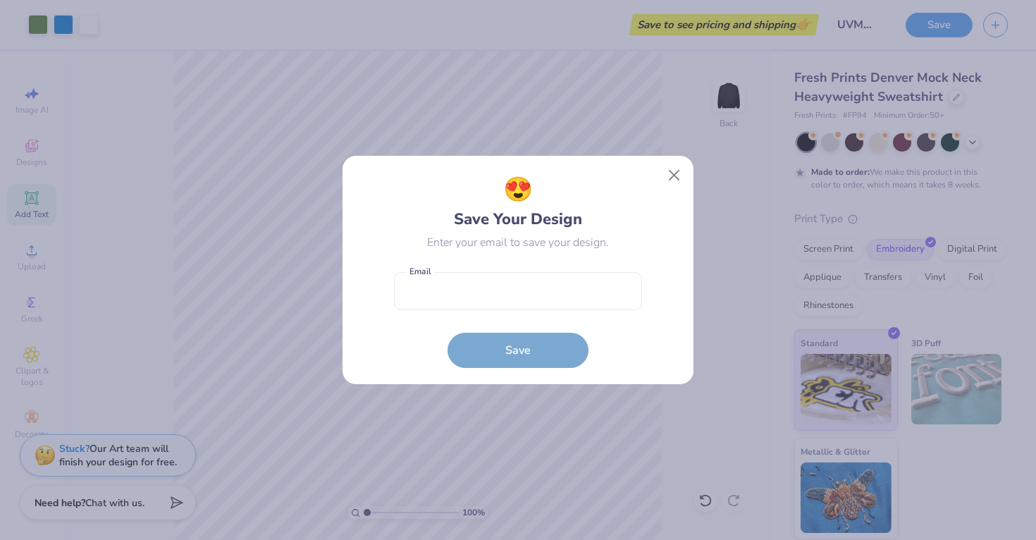
click at [572, 313] on form "Email is a required field Email Save" at bounding box center [518, 317] width 248 height 104
click at [570, 297] on input "email" at bounding box center [518, 291] width 248 height 39
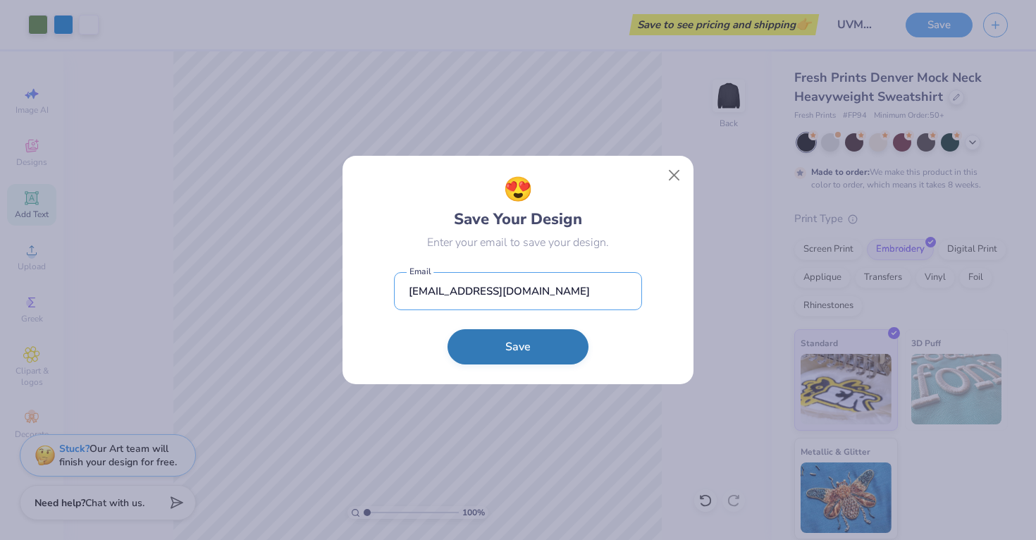
type input "[EMAIL_ADDRESS][DOMAIN_NAME]"
click at [535, 357] on button "Save" at bounding box center [518, 346] width 141 height 35
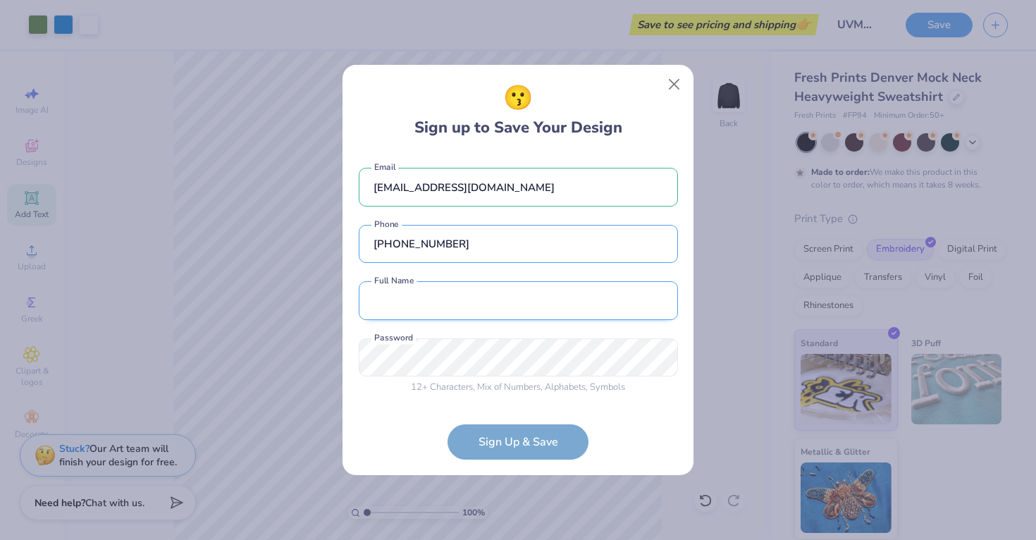
type input "[PHONE_NUMBER]"
type input "[PERSON_NAME]"
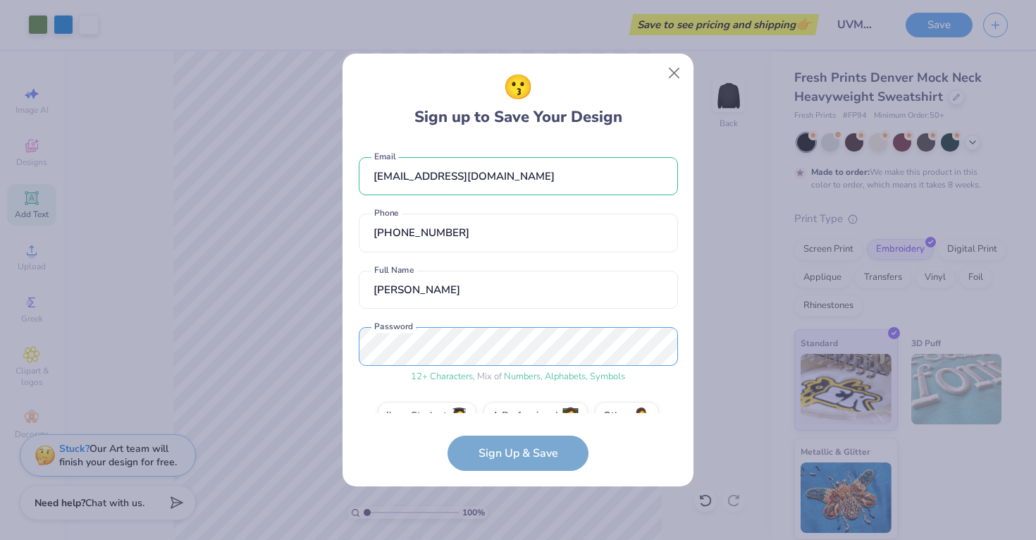
scroll to position [31, 0]
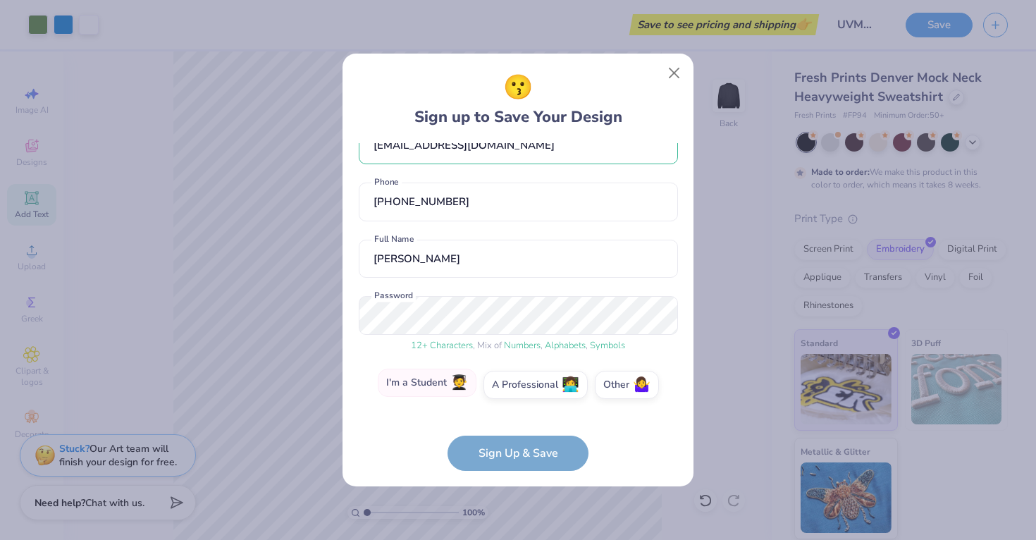
click at [436, 385] on label "I'm a Student 🧑‍🎓" at bounding box center [427, 383] width 99 height 28
click at [514, 415] on input "I'm a Student 🧑‍🎓" at bounding box center [518, 419] width 9 height 9
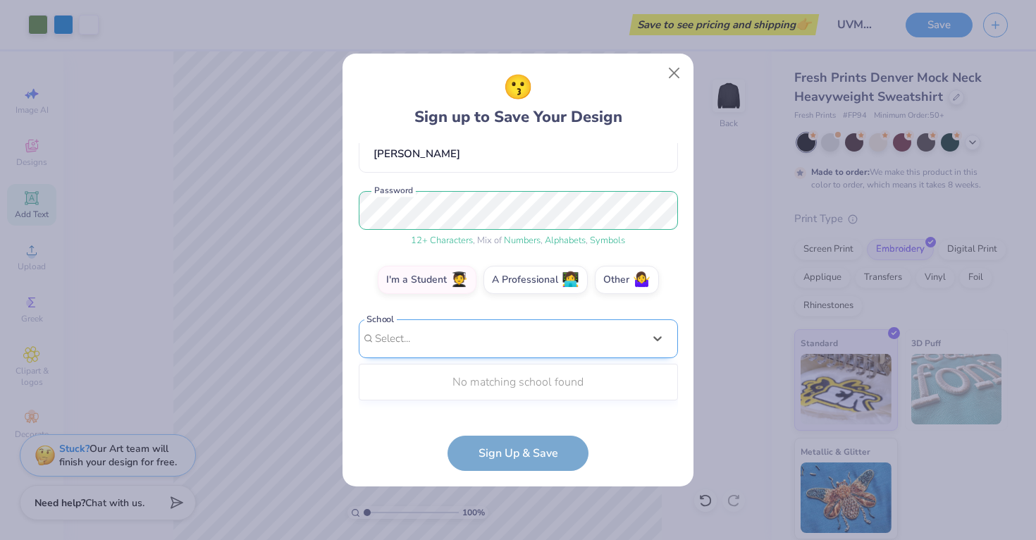
click at [455, 399] on div "Use Up and Down to choose options, press Enter to select the currently focused …" at bounding box center [518, 359] width 319 height 81
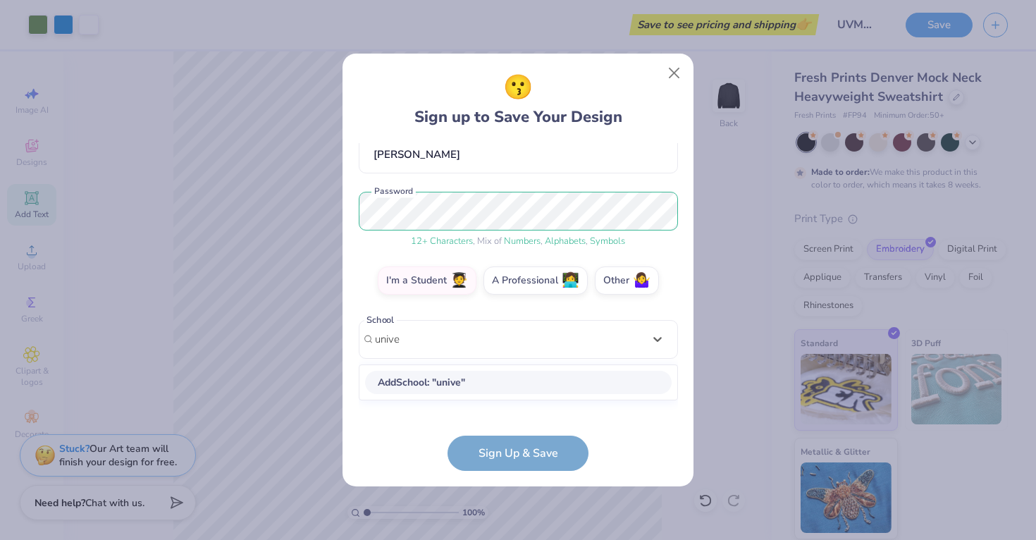
scroll to position [123, 0]
type input "university of ver"
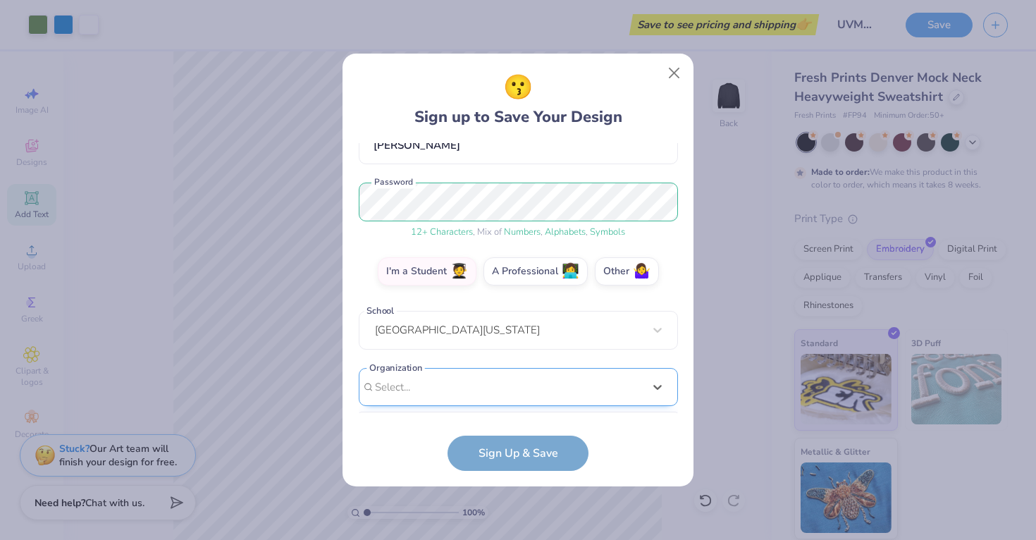
scroll to position [356, 0]
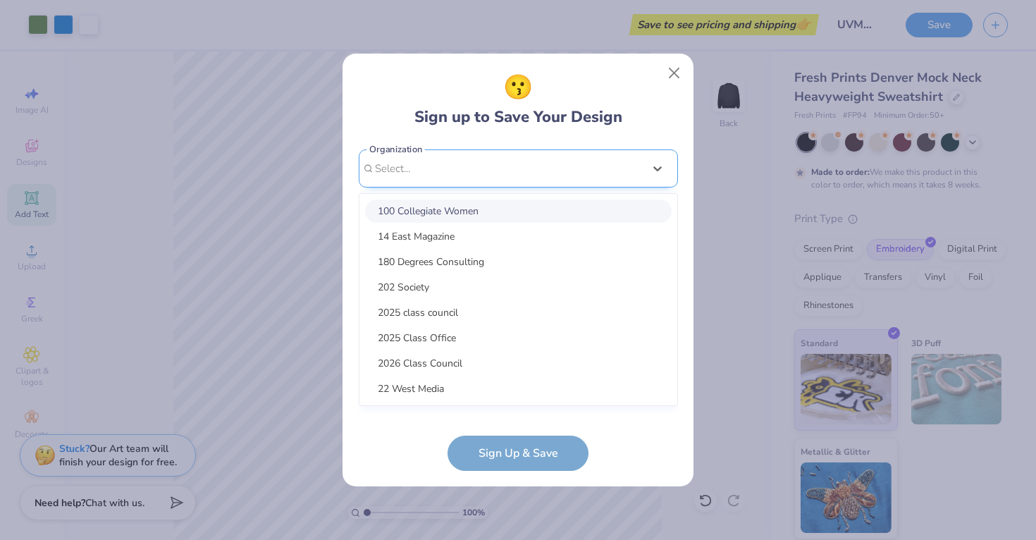
click at [421, 390] on div "option focused, 1 of 15. 15 results available. Use Up and Down to choose option…" at bounding box center [518, 277] width 319 height 257
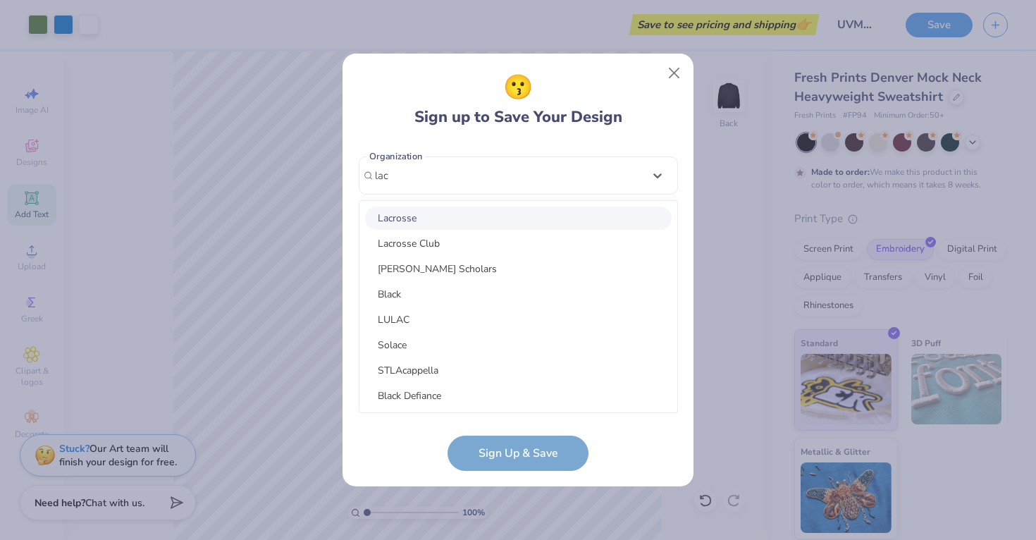
click at [437, 216] on div "Lacrosse" at bounding box center [518, 218] width 307 height 23
type input "lac"
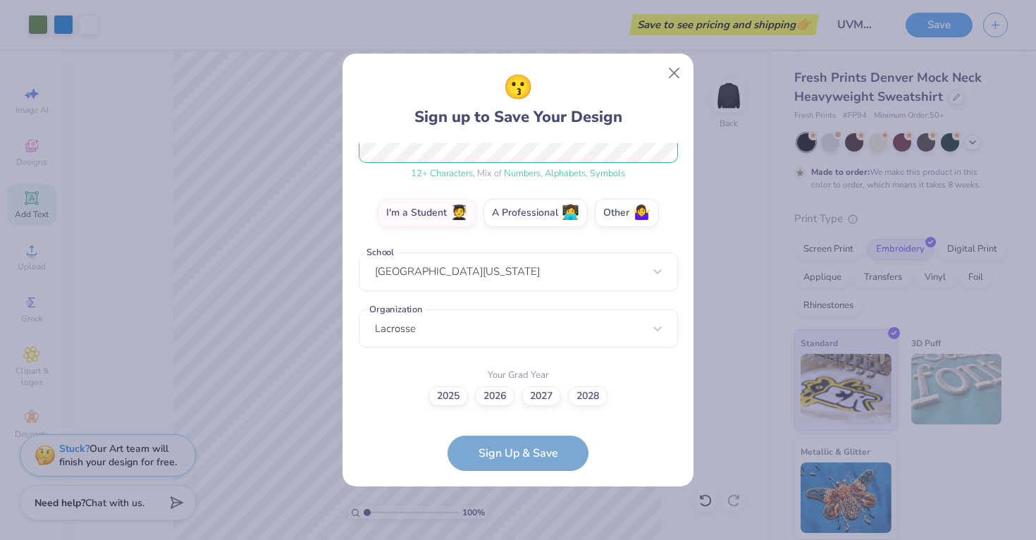
scroll to position [202, 0]
click at [451, 397] on label "2025" at bounding box center [448, 395] width 39 height 20
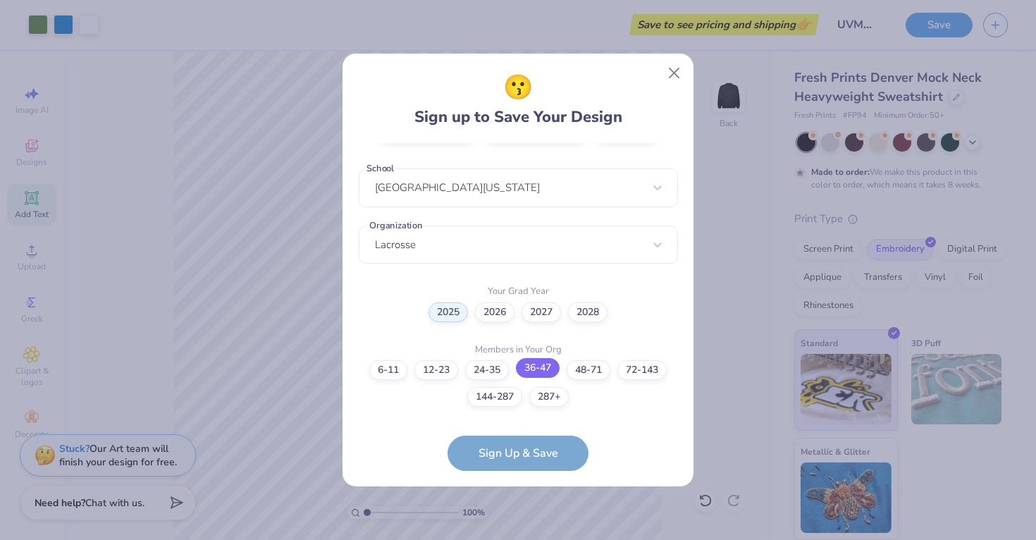
click at [528, 372] on label "36-47" at bounding box center [538, 368] width 44 height 20
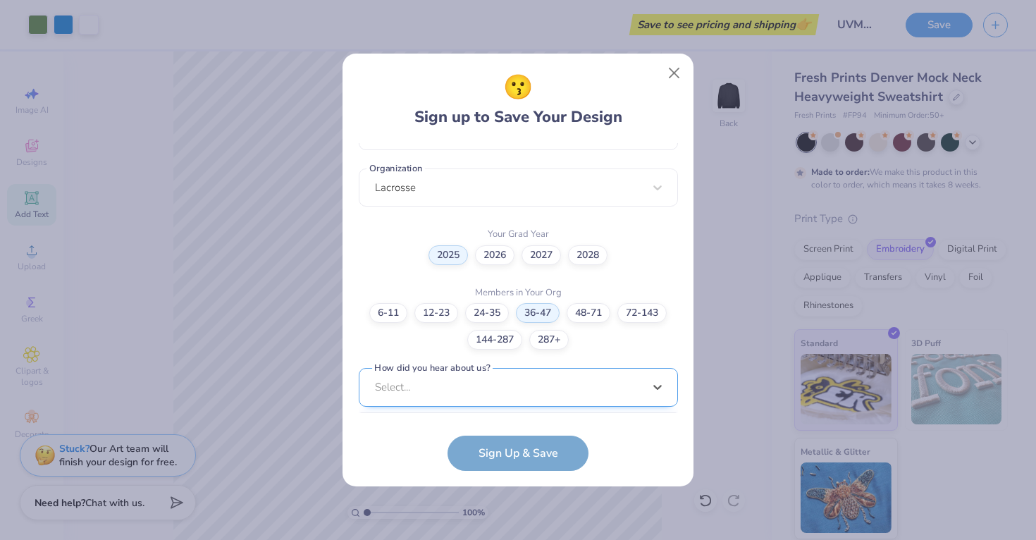
scroll to position [555, 0]
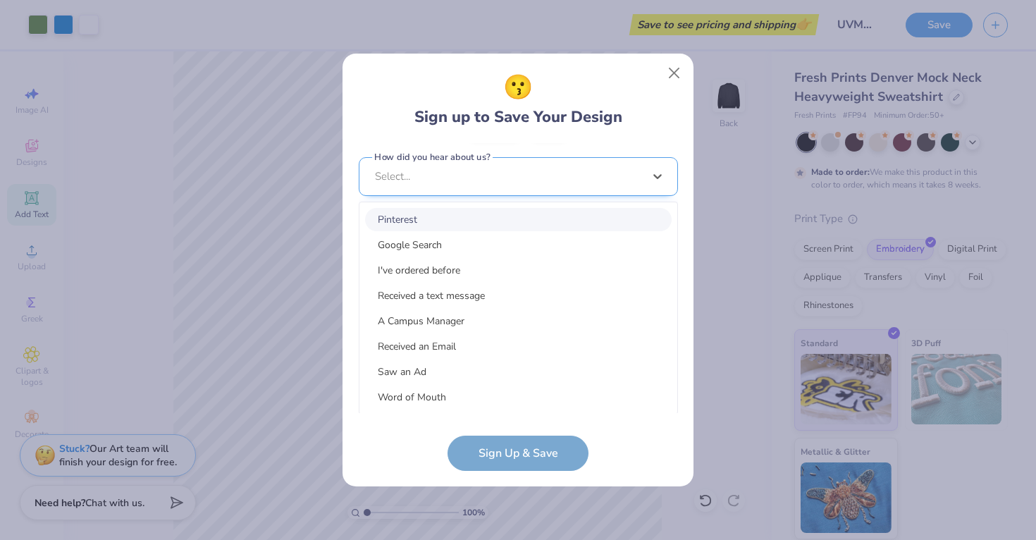
click at [459, 379] on div "option Pinterest focused, 1 of 15. 15 results available. Use Up and Down to cho…" at bounding box center [518, 285] width 319 height 257
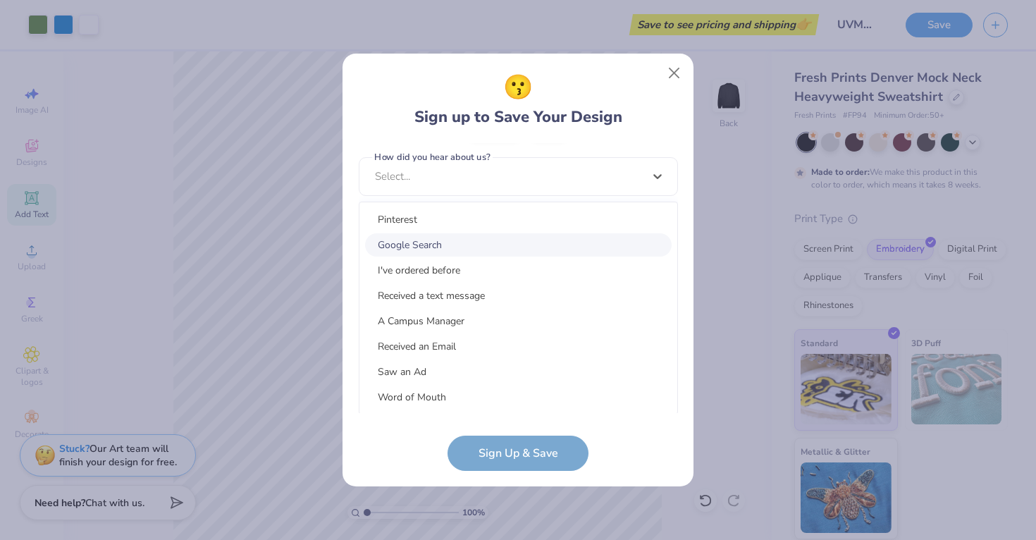
click at [460, 235] on div "Google Search" at bounding box center [518, 244] width 307 height 23
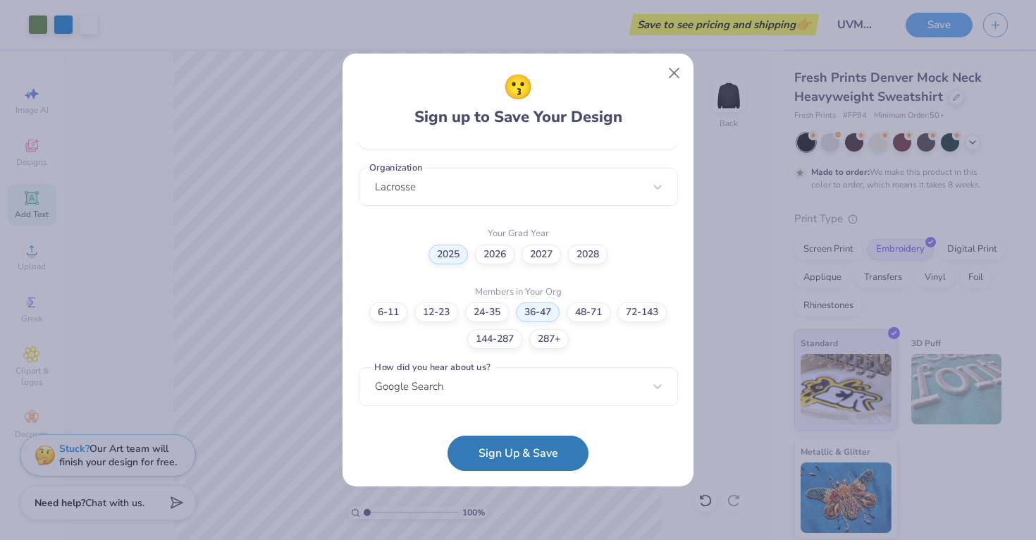
scroll to position [344, 0]
click at [492, 453] on button "Sign Up & Save" at bounding box center [518, 449] width 141 height 35
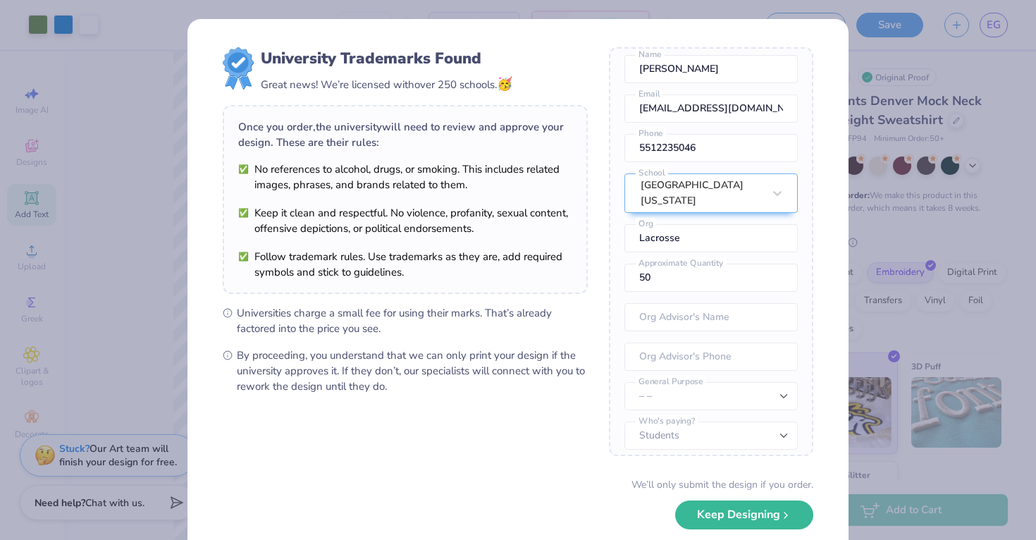
scroll to position [52, 0]
click at [779, 276] on input "50" at bounding box center [711, 278] width 173 height 28
click at [779, 276] on input "49" at bounding box center [711, 278] width 173 height 28
click at [779, 276] on input "48" at bounding box center [711, 278] width 173 height 28
click at [779, 276] on input "47" at bounding box center [711, 278] width 173 height 28
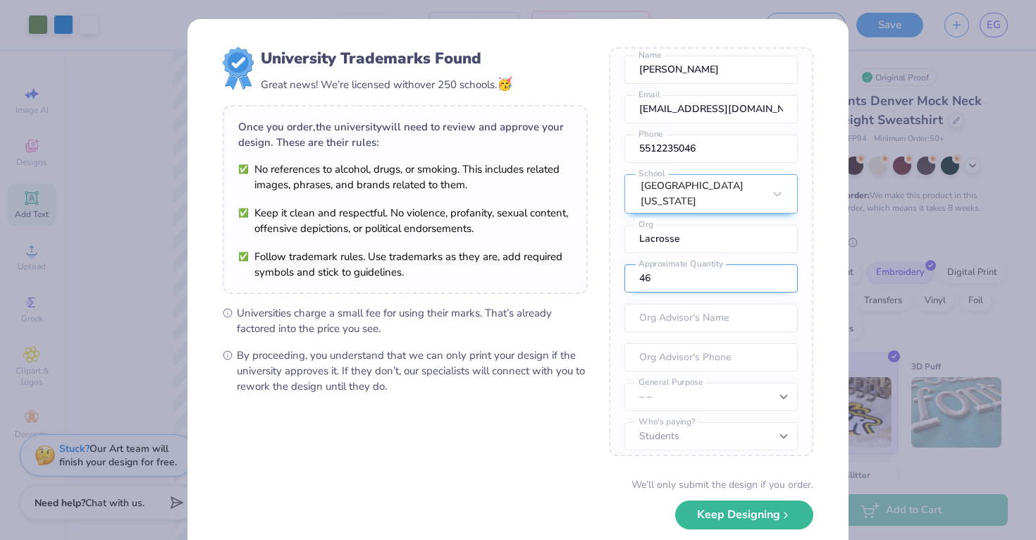
click at [779, 276] on input "46" at bounding box center [711, 278] width 173 height 28
click at [779, 276] on input "45" at bounding box center [711, 278] width 173 height 28
click at [779, 276] on input "30" at bounding box center [711, 278] width 173 height 28
click at [778, 274] on input "29" at bounding box center [711, 278] width 173 height 28
click at [778, 274] on input "28" at bounding box center [711, 278] width 173 height 28
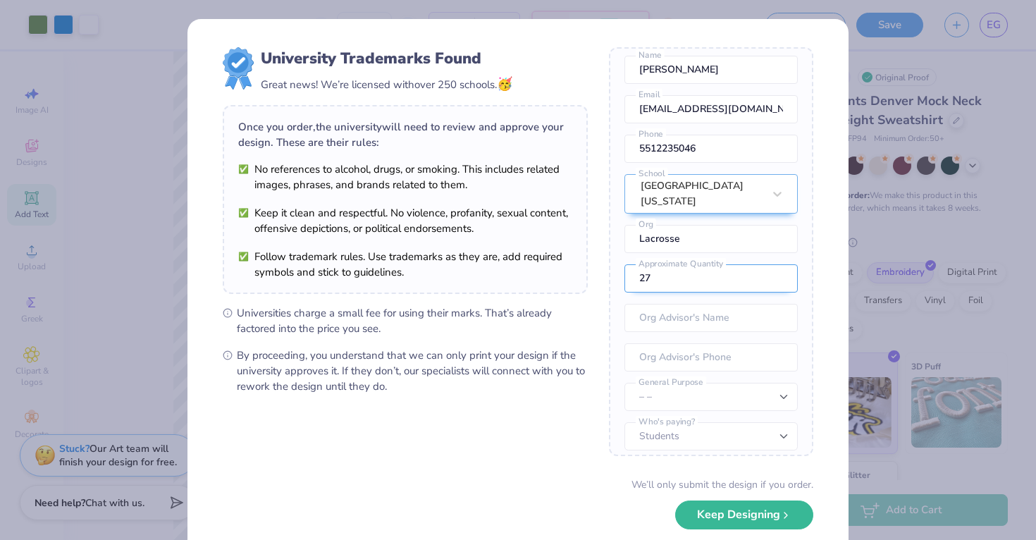
click at [778, 274] on input "27" at bounding box center [711, 278] width 173 height 28
click at [778, 274] on input "26" at bounding box center [711, 278] width 173 height 28
click at [778, 274] on input "25" at bounding box center [711, 278] width 173 height 28
click at [778, 274] on input "24" at bounding box center [711, 278] width 173 height 28
click at [778, 274] on input "23" at bounding box center [711, 278] width 173 height 28
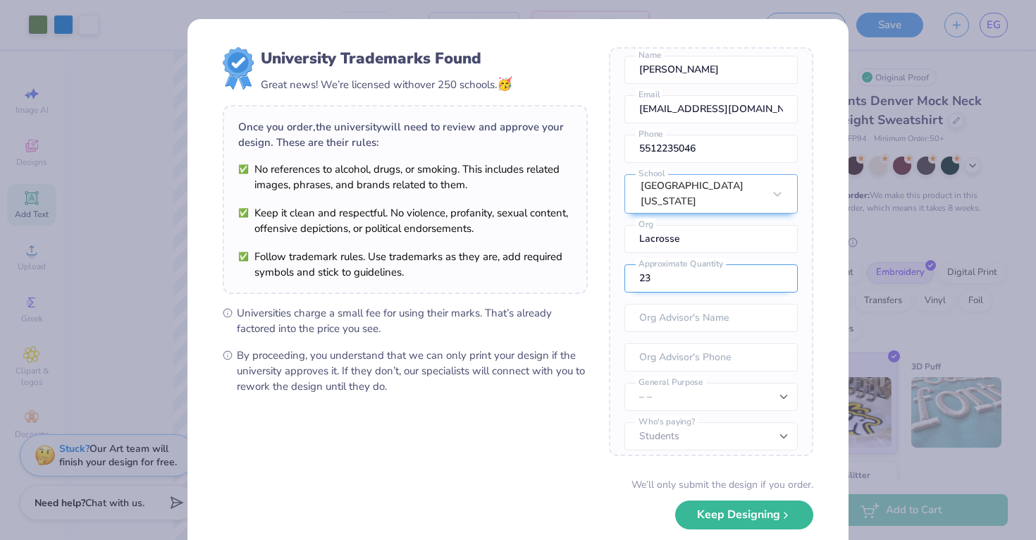
type input "22"
click at [778, 274] on input "22" at bounding box center [711, 278] width 173 height 28
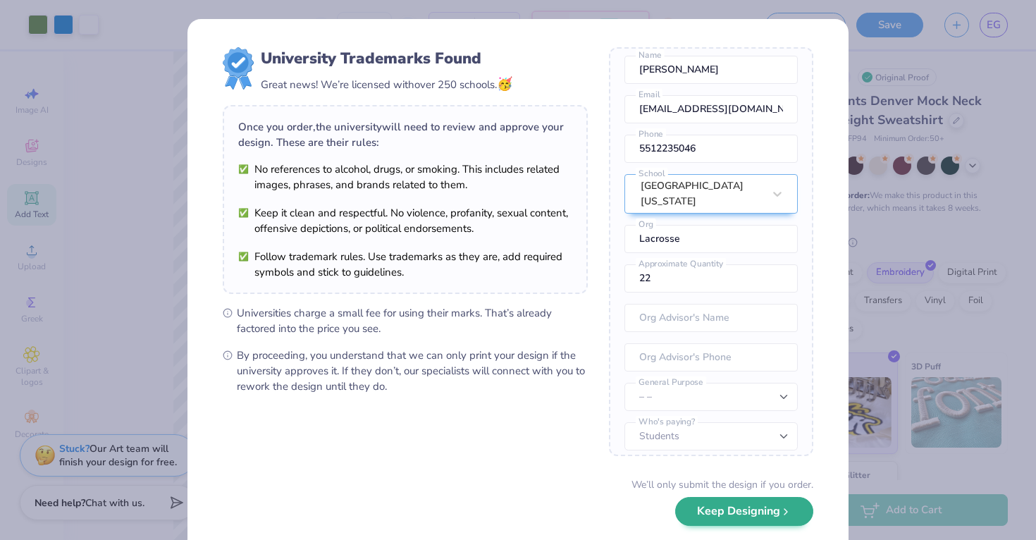
click at [743, 518] on button "Keep Designing" at bounding box center [744, 511] width 138 height 29
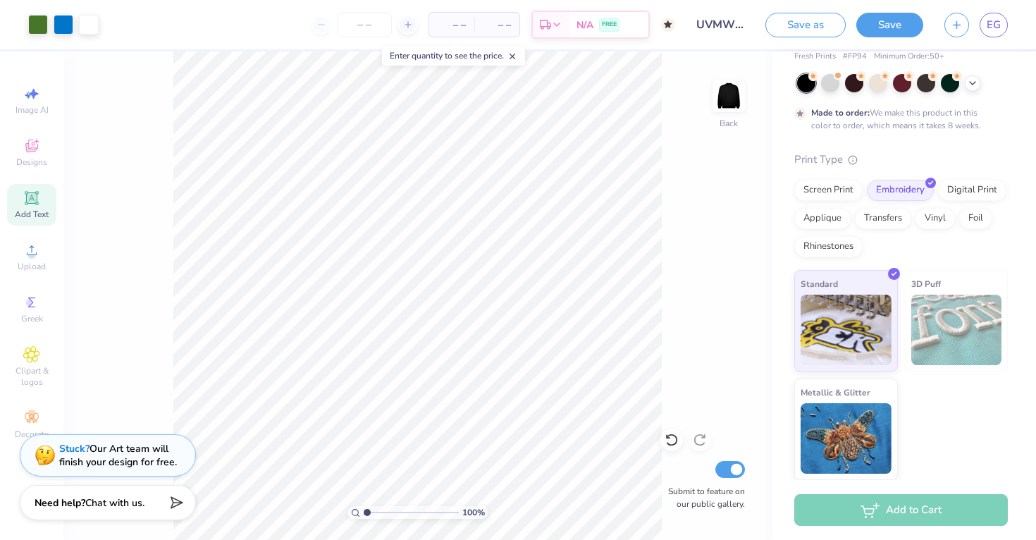
scroll to position [82, 0]
click at [458, 28] on span "– –" at bounding box center [452, 25] width 28 height 15
click at [357, 20] on input "number" at bounding box center [364, 24] width 55 height 25
click at [407, 24] on icon at bounding box center [408, 25] width 10 height 10
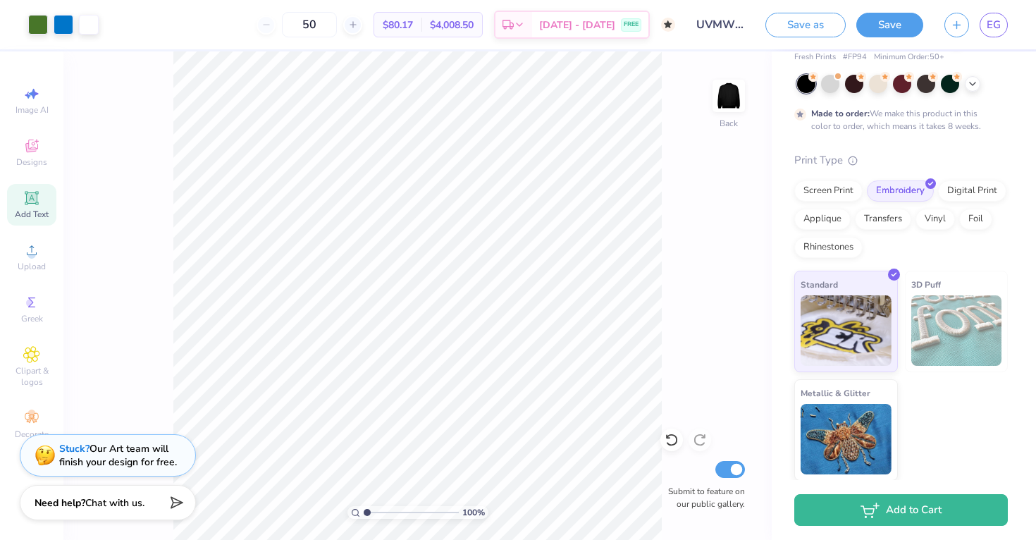
click at [287, 24] on div "50" at bounding box center [310, 24] width 106 height 25
click at [329, 18] on input "50" at bounding box center [309, 24] width 55 height 25
type input "50"
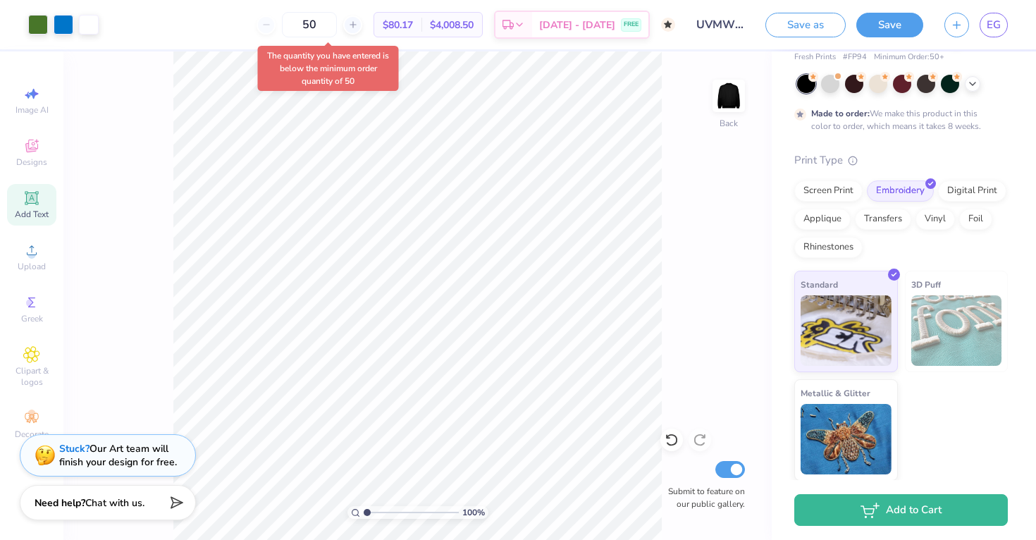
click at [233, 26] on div "50 $80.17 Per Item $4,008.50 Total Est. Delivery [DATE] - [DATE] FREE" at bounding box center [392, 24] width 566 height 49
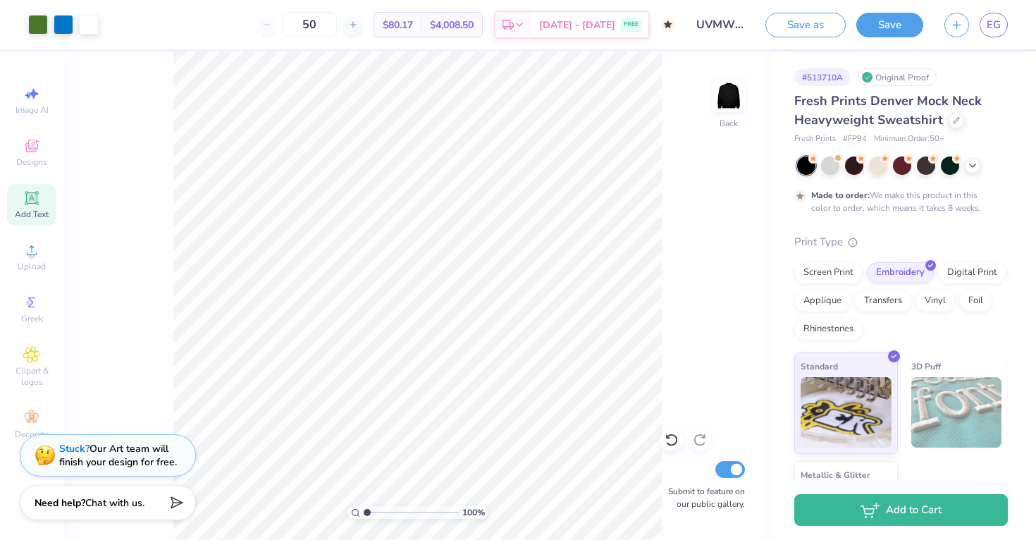
scroll to position [0, 0]
